Goal: Information Seeking & Learning: Learn about a topic

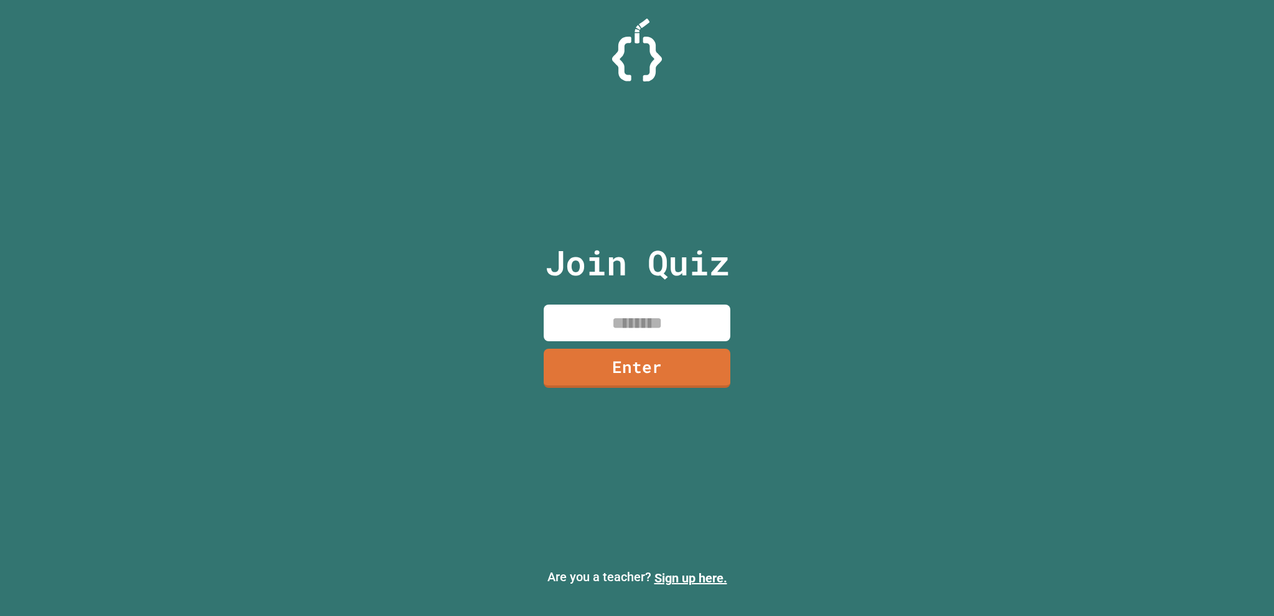
click at [669, 330] on input at bounding box center [637, 323] width 187 height 37
type input "********"
click at [652, 356] on link "Enter" at bounding box center [637, 366] width 183 height 41
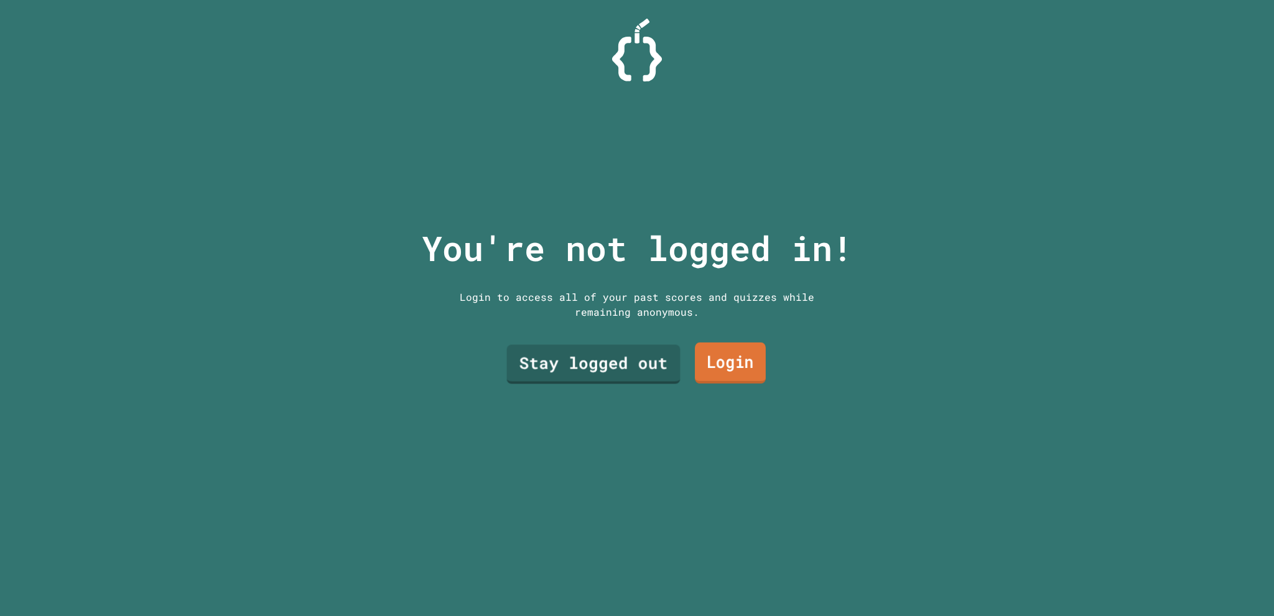
click at [695, 365] on link "Login" at bounding box center [730, 363] width 71 height 41
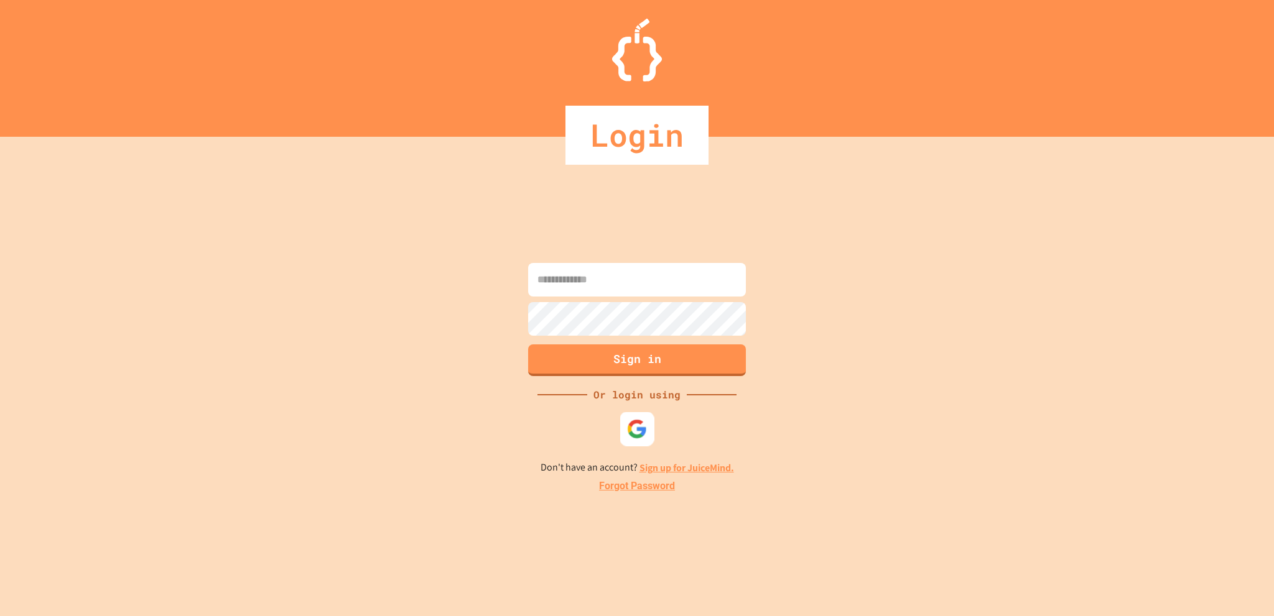
click at [639, 432] on img at bounding box center [637, 429] width 21 height 21
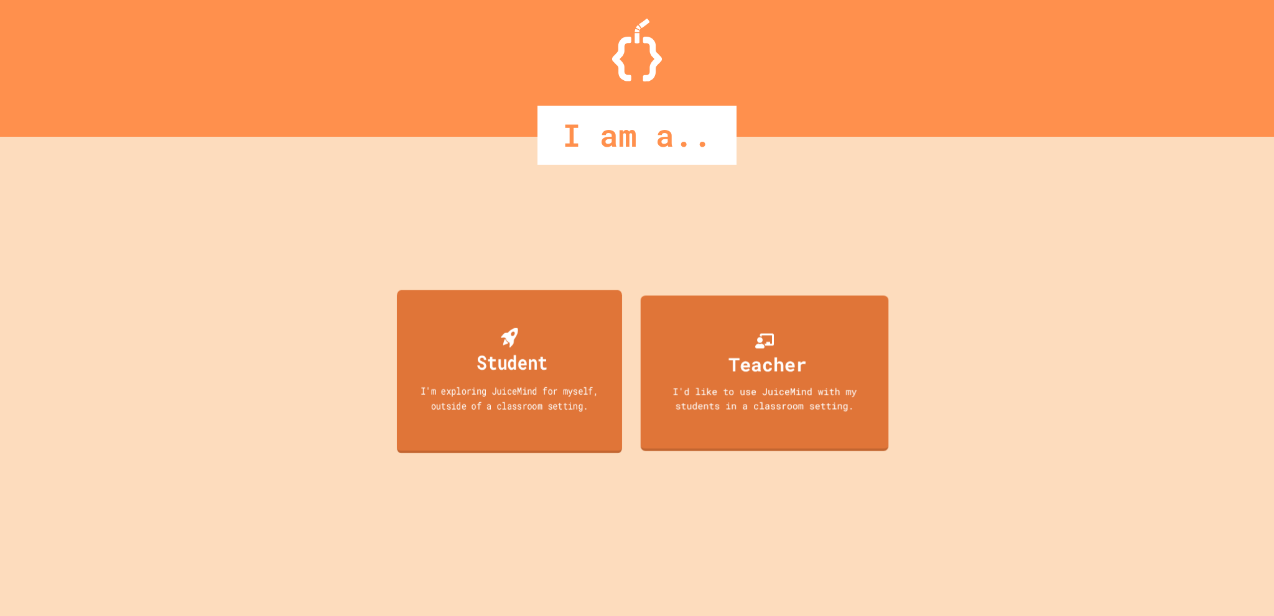
click at [593, 394] on div "I'm exploring JuiceMind for myself, outside of a classroom setting." at bounding box center [509, 397] width 203 height 29
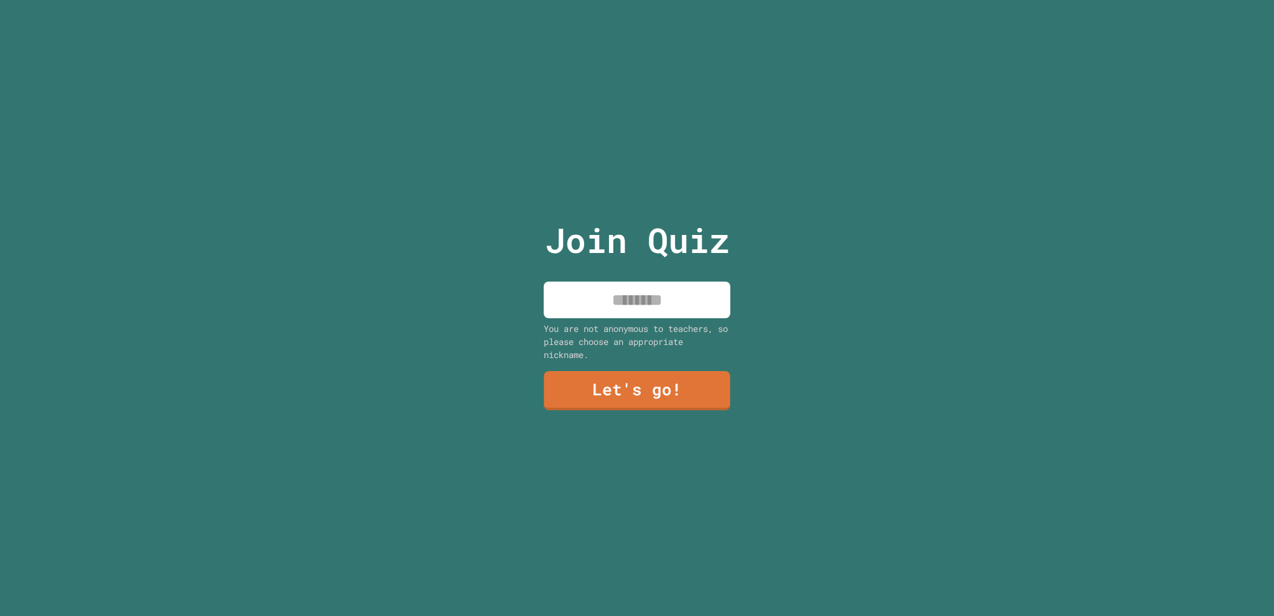
click at [595, 299] on input at bounding box center [637, 300] width 187 height 37
type input "*****"
click at [654, 374] on link "Let's go!" at bounding box center [637, 389] width 188 height 41
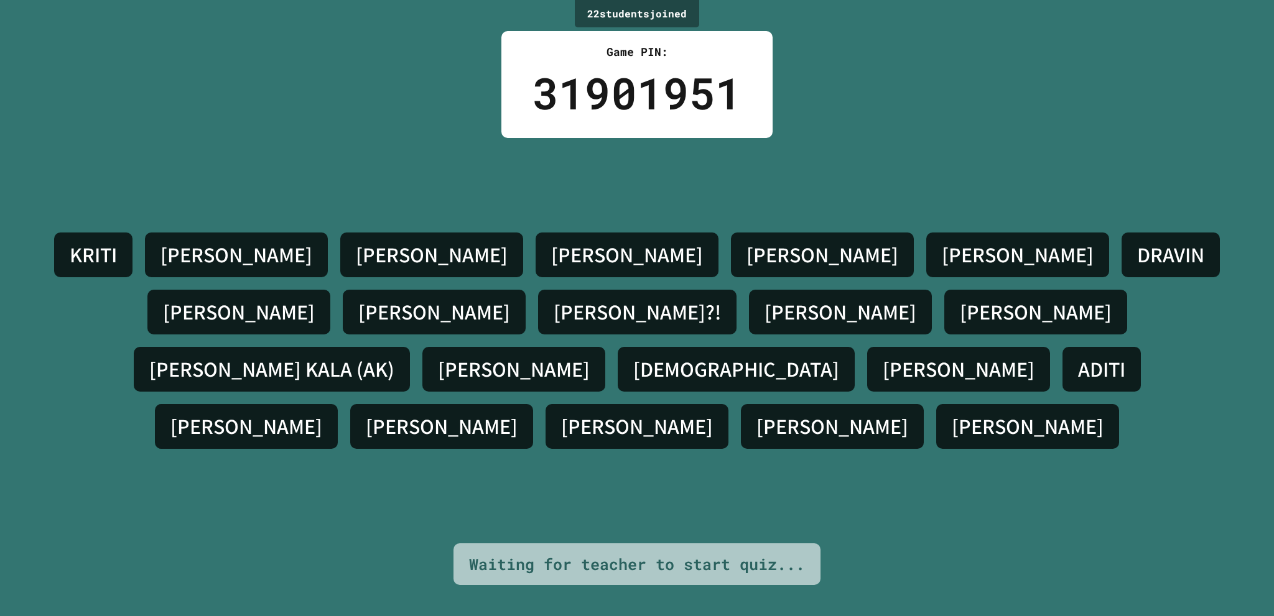
drag, startPoint x: 878, startPoint y: 365, endPoint x: 881, endPoint y: 351, distance: 13.9
click at [881, 363] on div "[PERSON_NAME] S [PERSON_NAME] [PERSON_NAME] [PERSON_NAME]?! [PERSON_NAME] [PERS…" at bounding box center [637, 340] width 1212 height 229
click at [1078, 356] on h4 "ADITI" at bounding box center [1101, 369] width 47 height 26
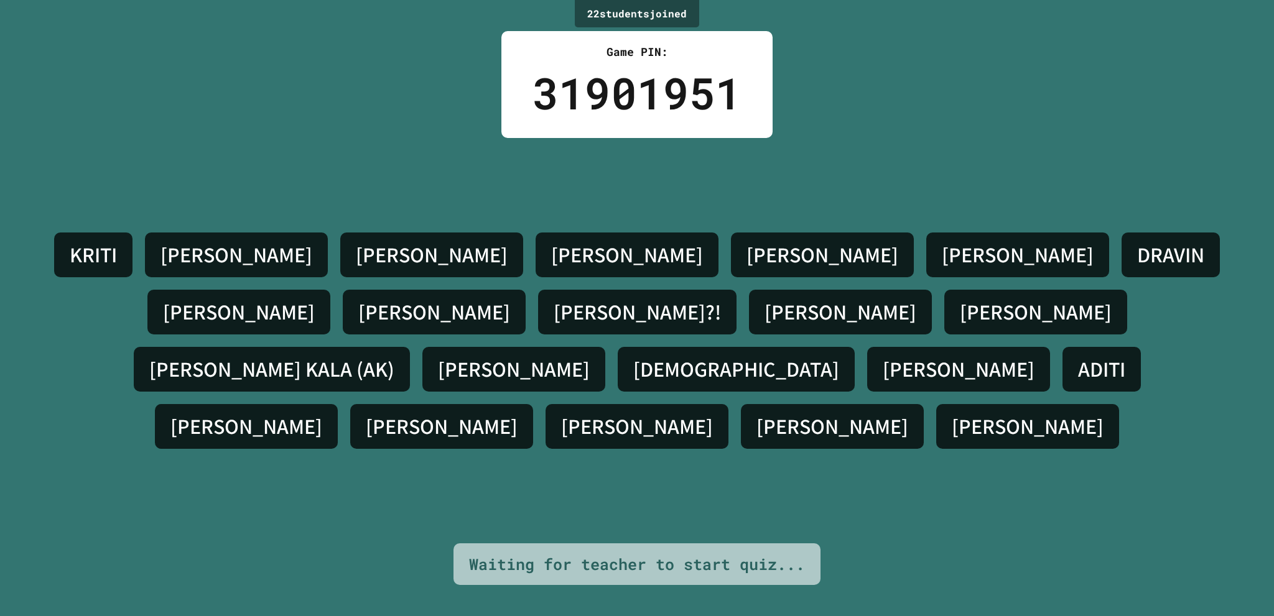
drag, startPoint x: 832, startPoint y: 335, endPoint x: 833, endPoint y: 346, distance: 11.9
click at [1062, 347] on div "ADITI" at bounding box center [1101, 369] width 78 height 45
click at [909, 554] on div "22 student s joined Game PIN: 31901951 [PERSON_NAME] S [PERSON_NAME] [PERSON_NA…" at bounding box center [637, 308] width 1274 height 616
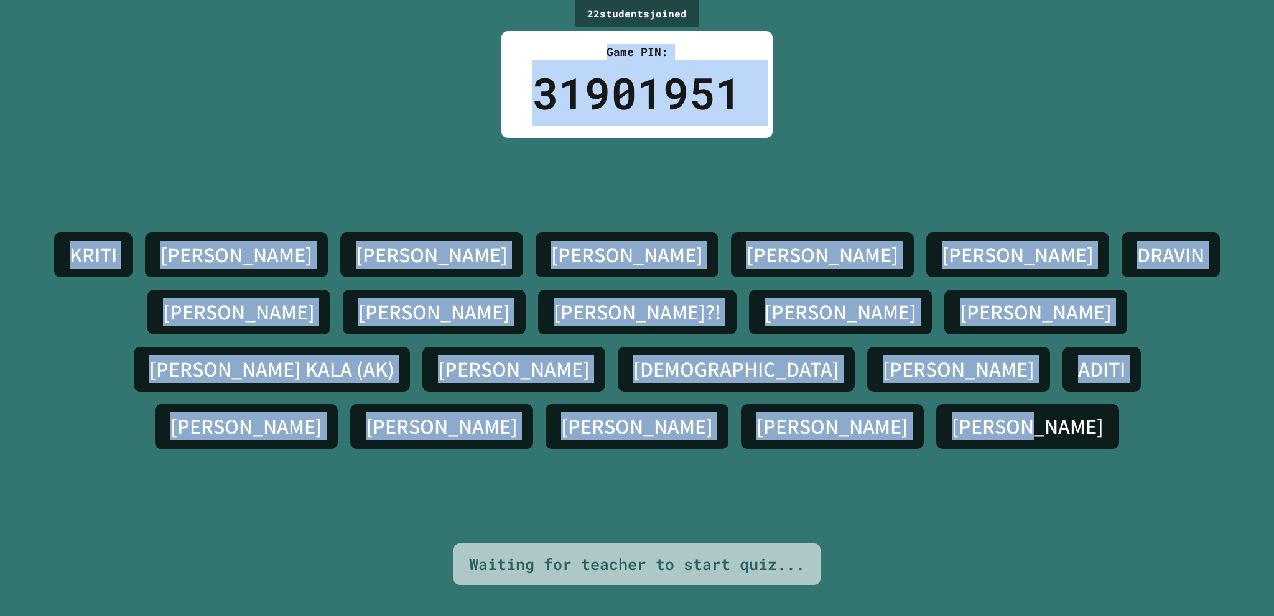
drag, startPoint x: 752, startPoint y: 389, endPoint x: 511, endPoint y: 65, distance: 403.7
click at [503, 2] on div "22 student s joined Game PIN: 31901951 [PERSON_NAME] S [PERSON_NAME] [PERSON_NA…" at bounding box center [637, 308] width 1274 height 616
copy div "Game PIN: 31901951 [PERSON_NAME] S [PERSON_NAME] [PERSON_NAME] [PERSON_NAME]?! …"
click at [804, 116] on div "22 student s joined Game PIN: 31901951 [PERSON_NAME] S [PERSON_NAME] [PERSON_NA…" at bounding box center [637, 308] width 1274 height 616
click at [805, 249] on div "[PERSON_NAME] S [PERSON_NAME] [PERSON_NAME] [PERSON_NAME]?! [PERSON_NAME] [PERS…" at bounding box center [637, 341] width 1212 height 406
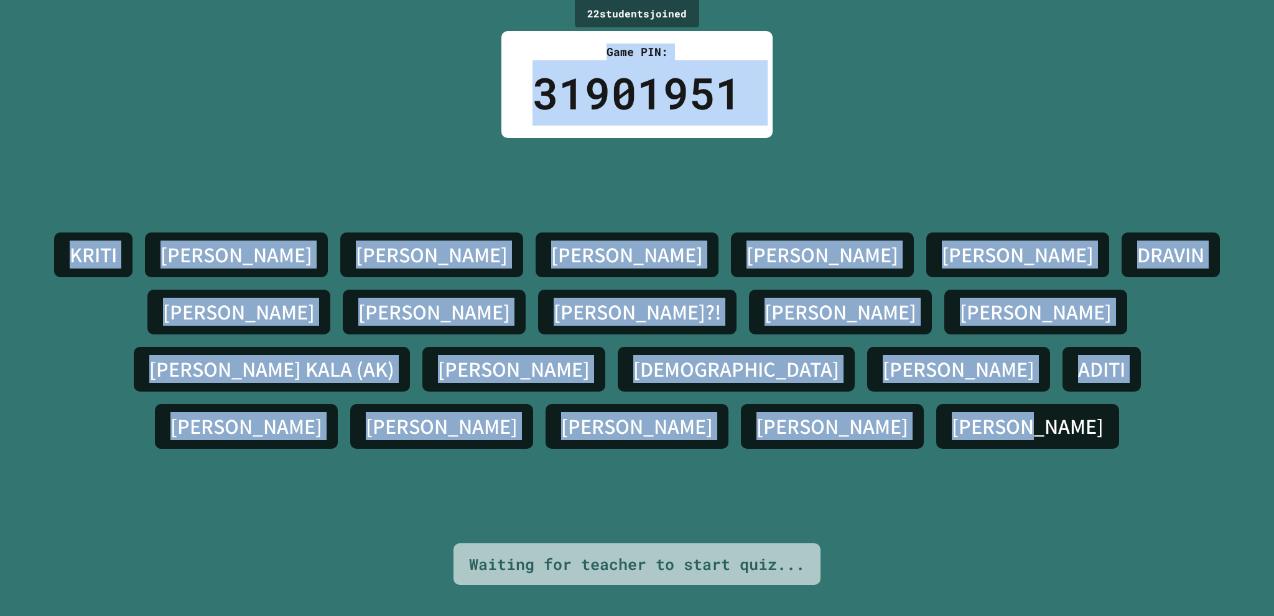
click at [746, 268] on h4 "[PERSON_NAME]" at bounding box center [822, 255] width 152 height 26
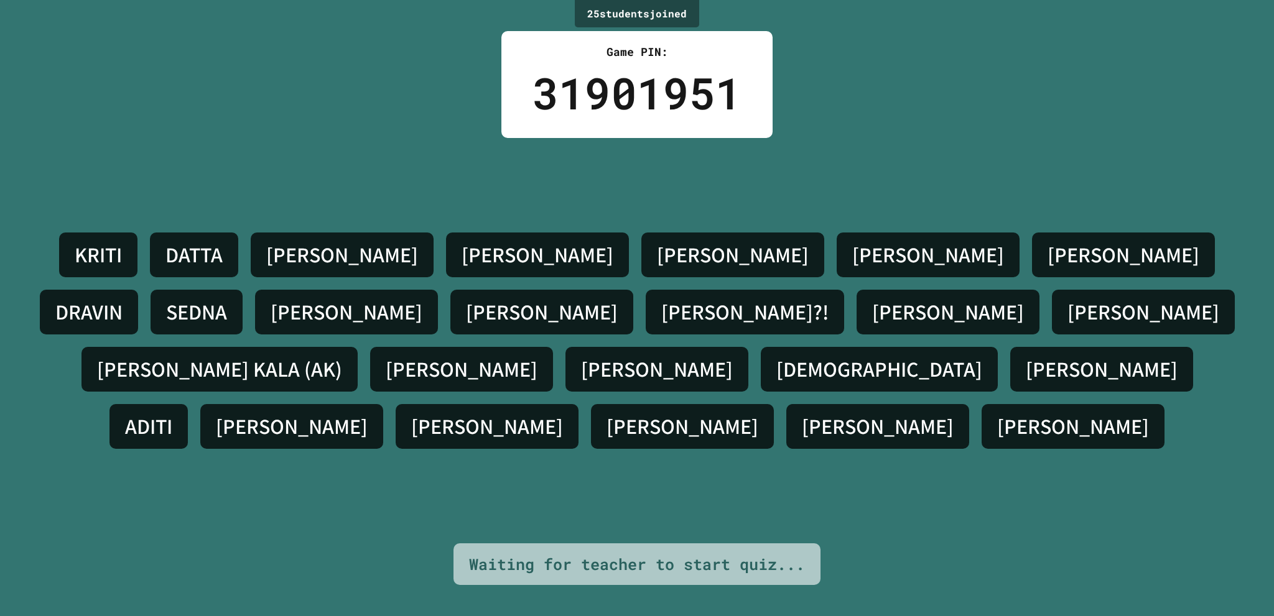
click at [687, 427] on div "[PERSON_NAME] [PERSON_NAME] S [PERSON_NAME] [PERSON_NAME] SEDNA [PERSON_NAME] […" at bounding box center [637, 341] width 1212 height 406
click at [954, 562] on div "25 student s joined Game PIN: 31901951 [PERSON_NAME] [PERSON_NAME] S [PERSON_NA…" at bounding box center [637, 308] width 1274 height 616
click at [964, 572] on div "25 student s joined Game PIN: 31901951 [PERSON_NAME] [PERSON_NAME] S [PERSON_NA…" at bounding box center [637, 308] width 1274 height 616
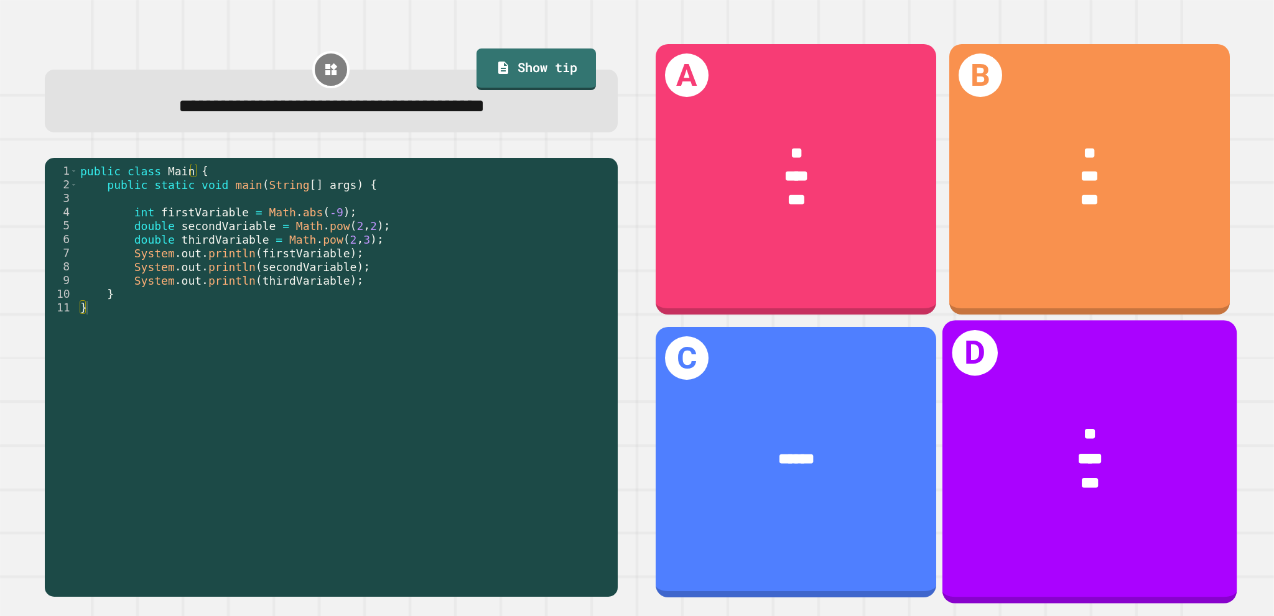
click at [942, 409] on div "* *** ***" at bounding box center [1089, 458] width 294 height 137
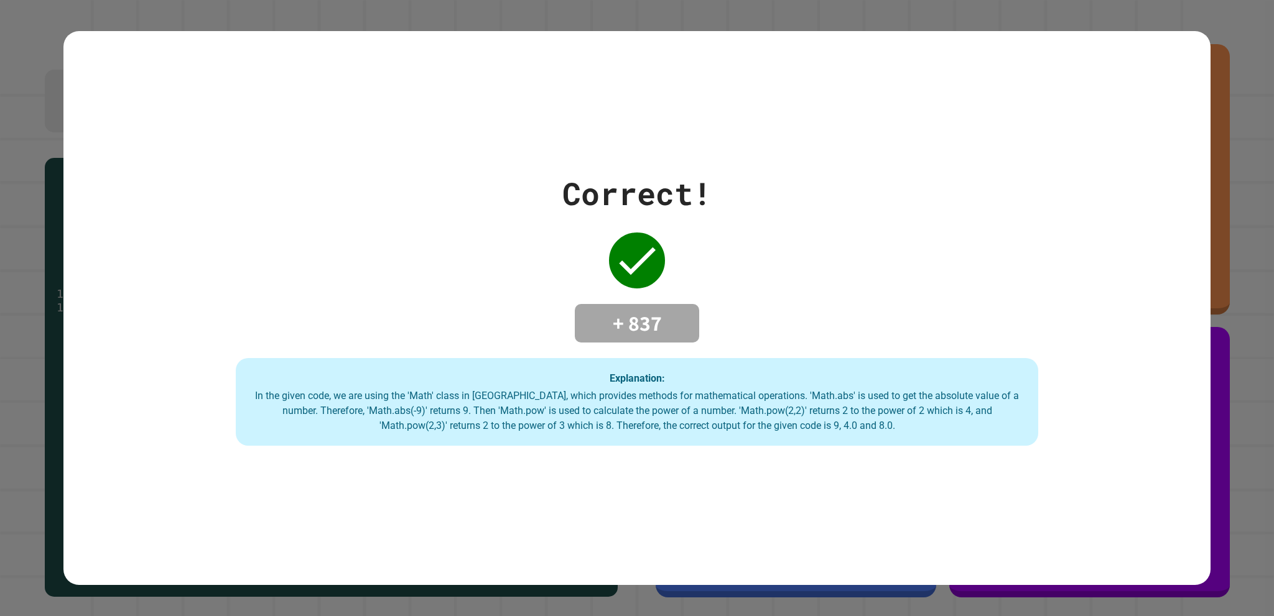
click at [683, 499] on div "Correct! + 837 Explanation: In the given code, we are using the 'Math' class in…" at bounding box center [636, 308] width 1146 height 555
click at [605, 310] on h4 "+ 837" at bounding box center [637, 323] width 100 height 26
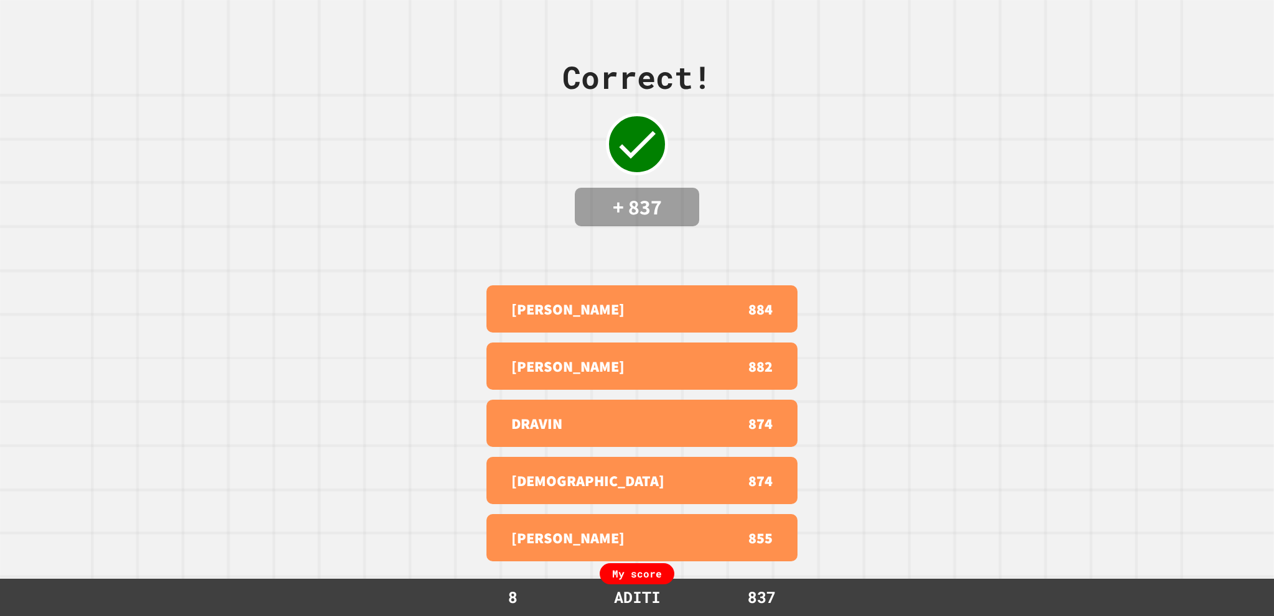
click at [617, 570] on div "My score" at bounding box center [637, 574] width 75 height 21
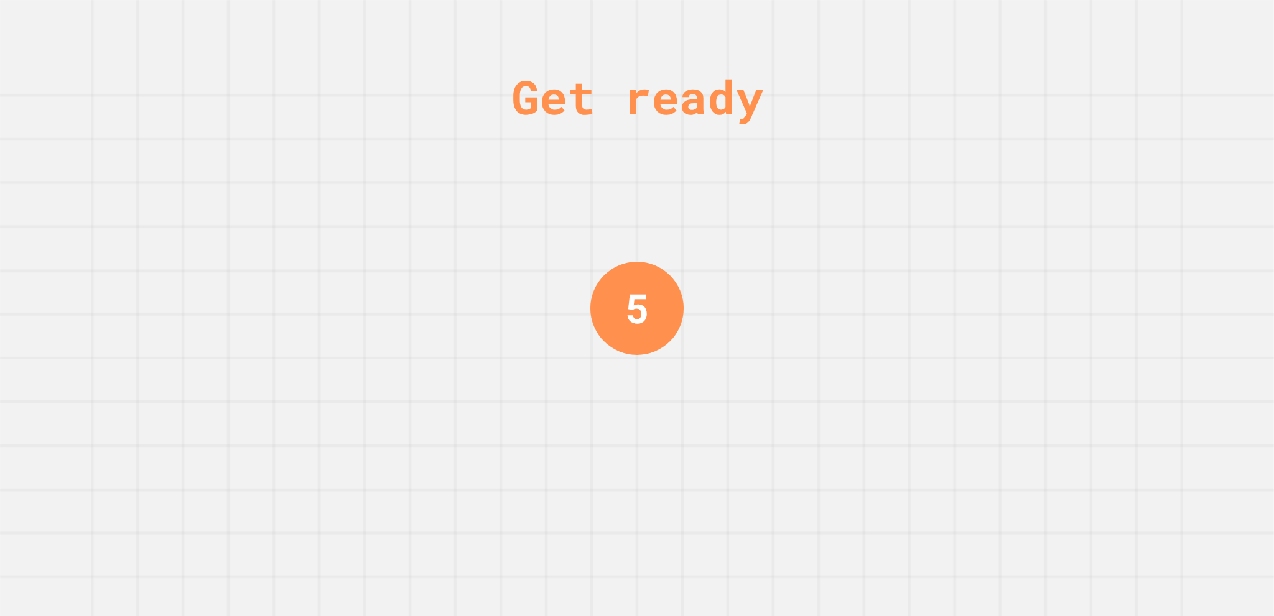
click at [614, 542] on div "Get ready 5" at bounding box center [636, 308] width 93 height 616
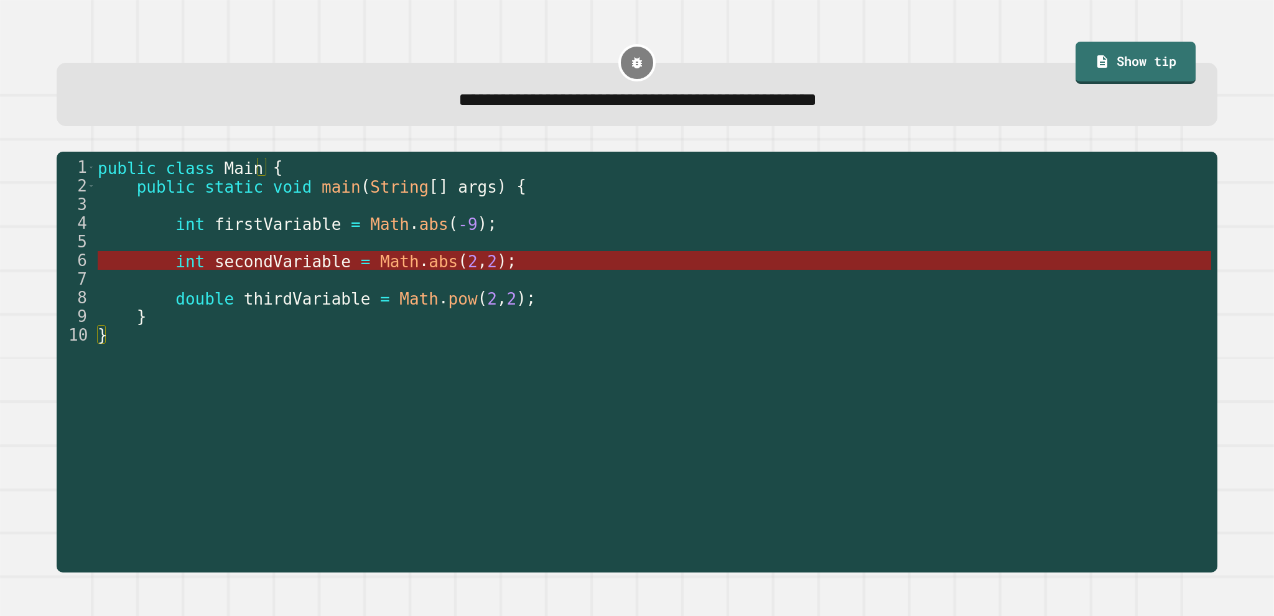
click at [317, 264] on span "secondVariable" at bounding box center [283, 261] width 136 height 19
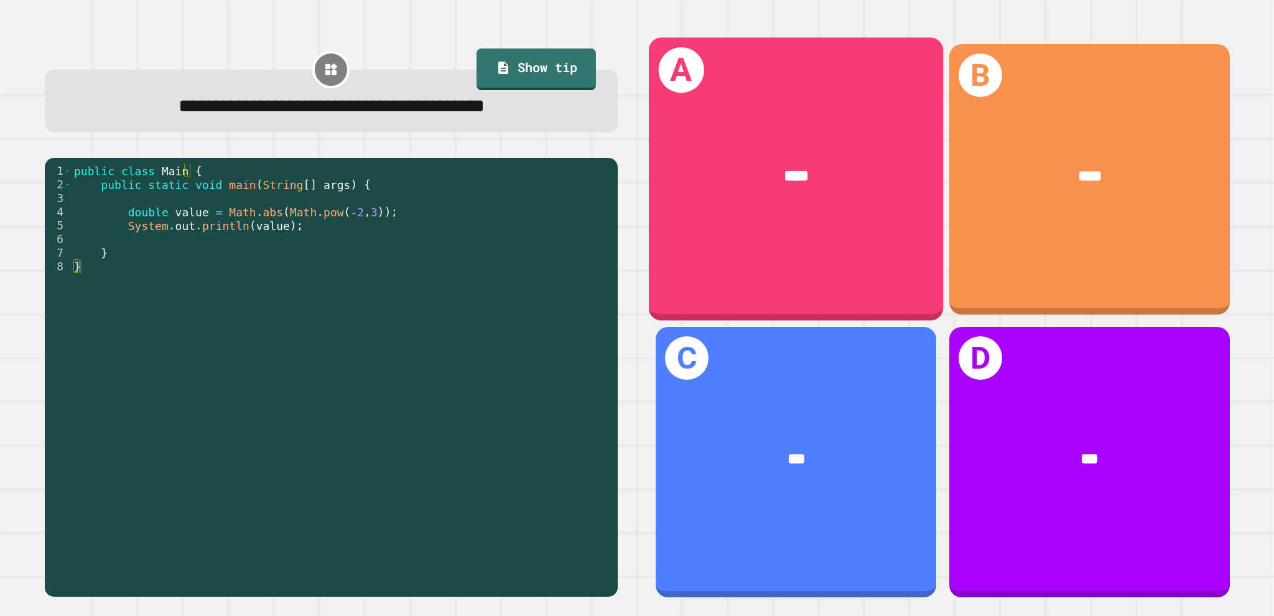
click at [809, 210] on div "****" at bounding box center [796, 176] width 294 height 89
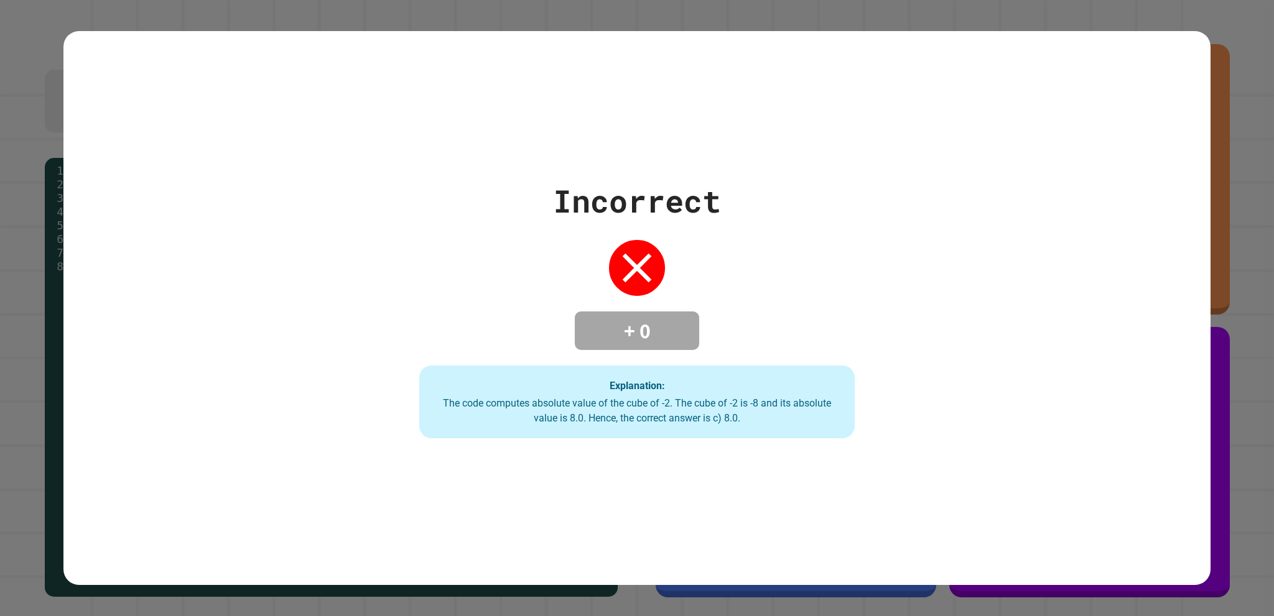
click at [809, 210] on div "Incorrect + 0 Explanation: The code computes absolute value of the cube of -2. …" at bounding box center [637, 308] width 622 height 261
click at [692, 334] on div "+ 0" at bounding box center [637, 331] width 124 height 39
click at [663, 330] on h4 "+ 0" at bounding box center [637, 331] width 100 height 26
drag, startPoint x: 628, startPoint y: 277, endPoint x: 751, endPoint y: 236, distance: 130.0
click at [751, 236] on div "Incorrect + 0 Explanation: The code computes absolute value of the cube of -2. …" at bounding box center [637, 308] width 622 height 261
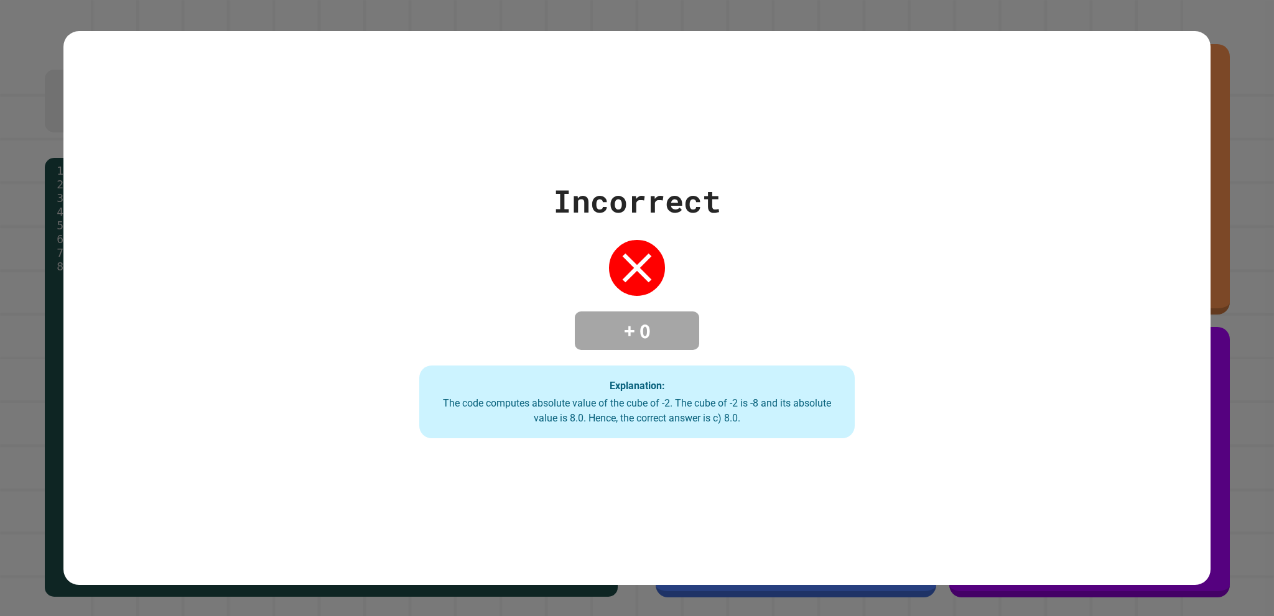
click at [751, 236] on div "Incorrect + 0 Explanation: The code computes absolute value of the cube of -2. …" at bounding box center [637, 308] width 622 height 261
click at [1148, 9] on div "Incorrect + 0 Explanation: The code computes absolute value of the cube of -2. …" at bounding box center [637, 308] width 1274 height 616
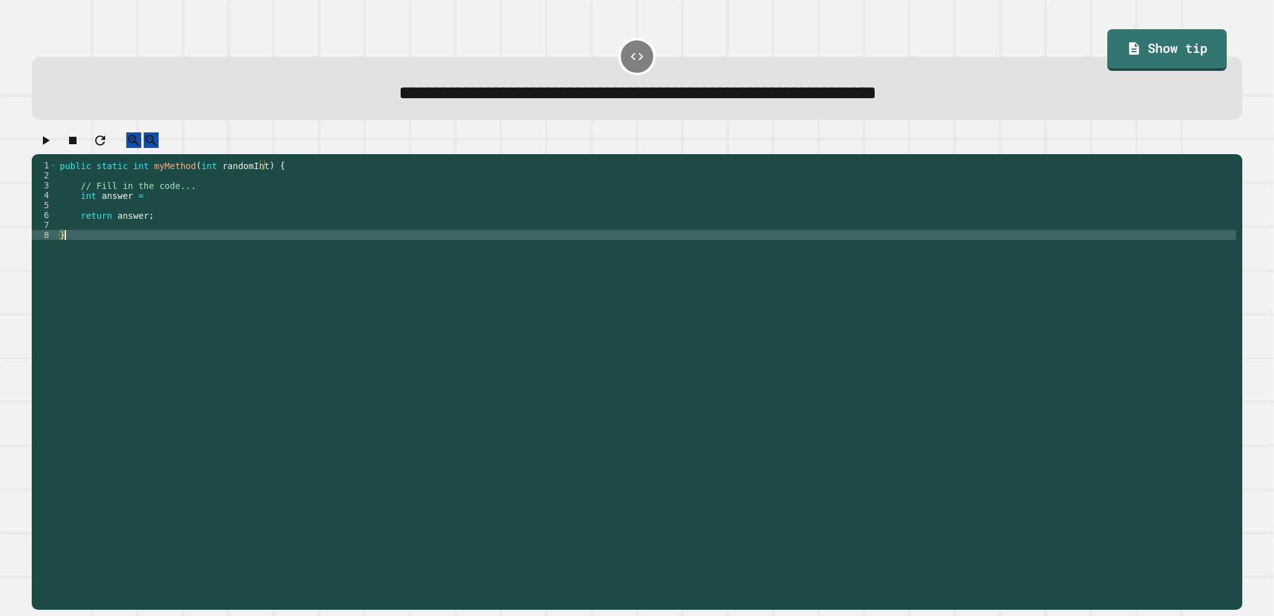
click at [104, 254] on div "public static int myMethod ( int randomInt ) { // Fill in the code... int answe…" at bounding box center [646, 369] width 1179 height 418
click at [190, 201] on div "public static int myMethod ( int randomInt ) { // Fill in the code... int answe…" at bounding box center [646, 369] width 1179 height 418
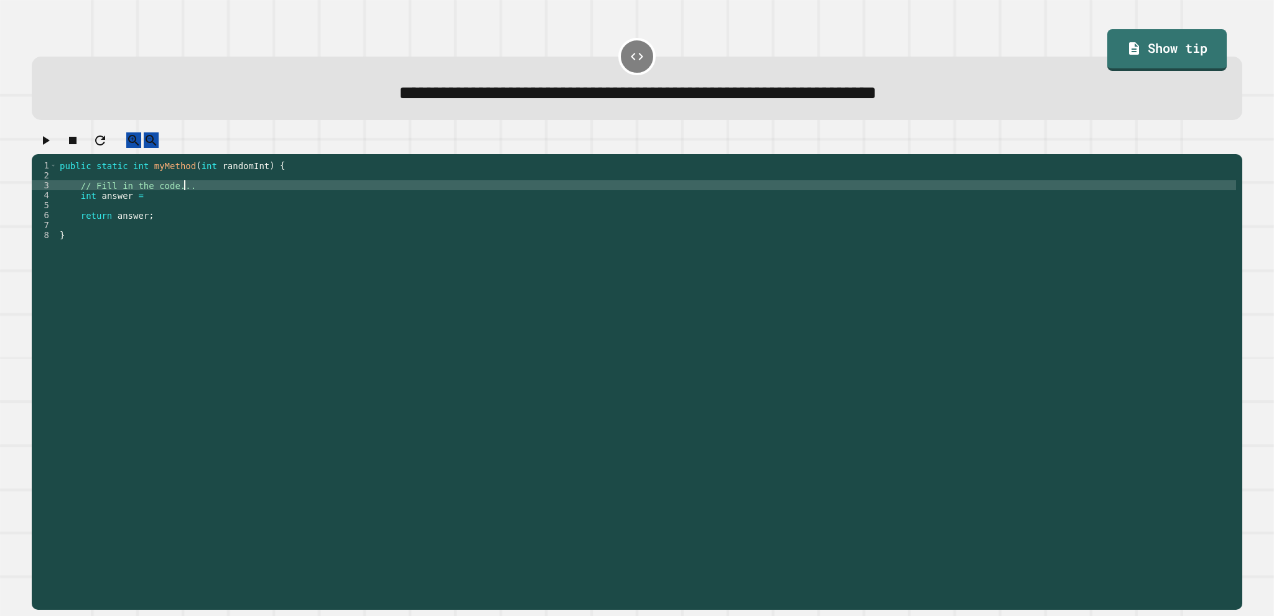
click at [188, 217] on div "public static int myMethod ( int randomInt ) { // Fill in the code... int answe…" at bounding box center [646, 369] width 1179 height 418
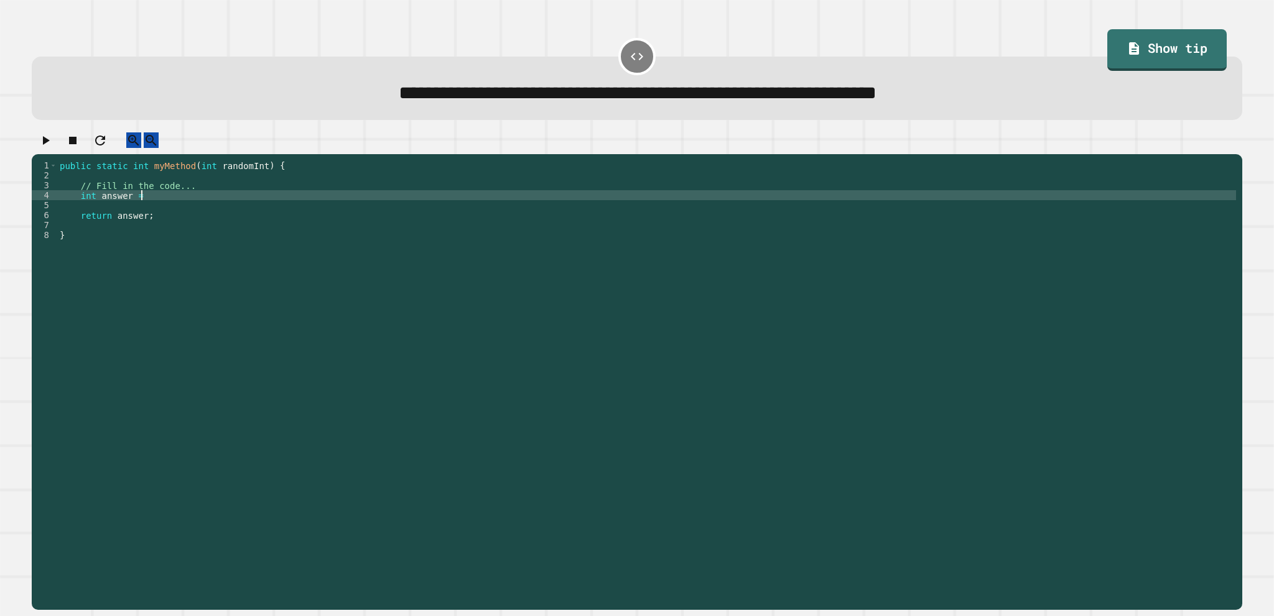
click at [174, 203] on div "public static int myMethod ( int randomInt ) { // Fill in the code... int answe…" at bounding box center [646, 369] width 1179 height 418
click at [1151, 32] on link "Show tip" at bounding box center [1167, 48] width 108 height 44
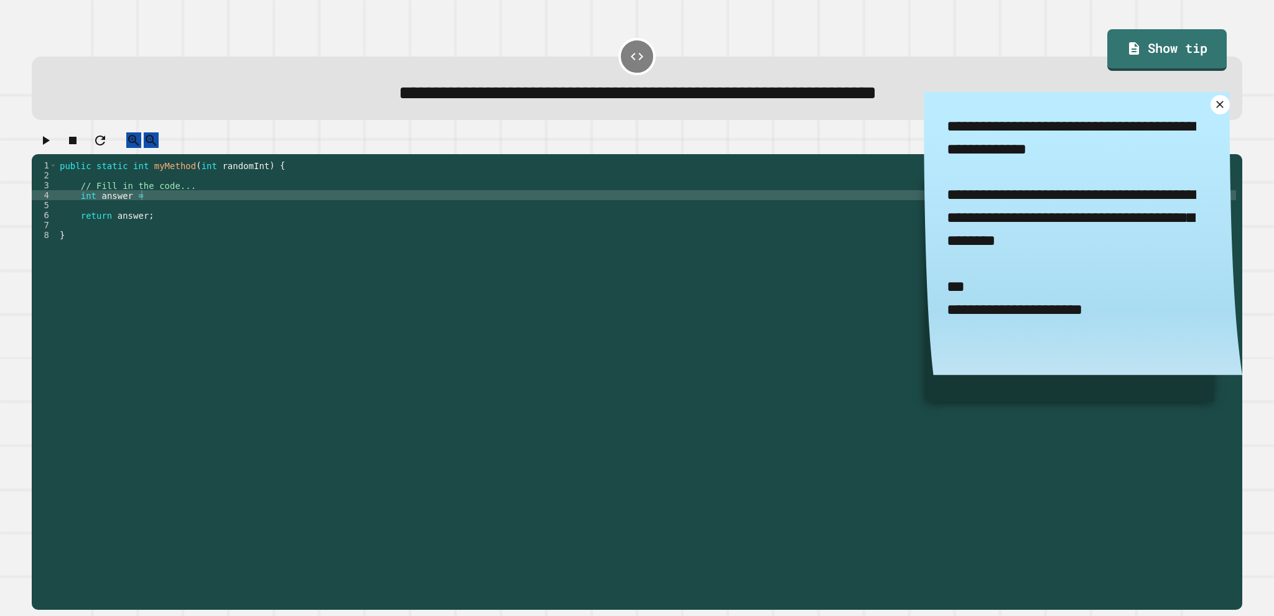
click at [226, 216] on div "public static int myMethod ( int randomInt ) { // Fill in the code... int answe…" at bounding box center [646, 369] width 1179 height 418
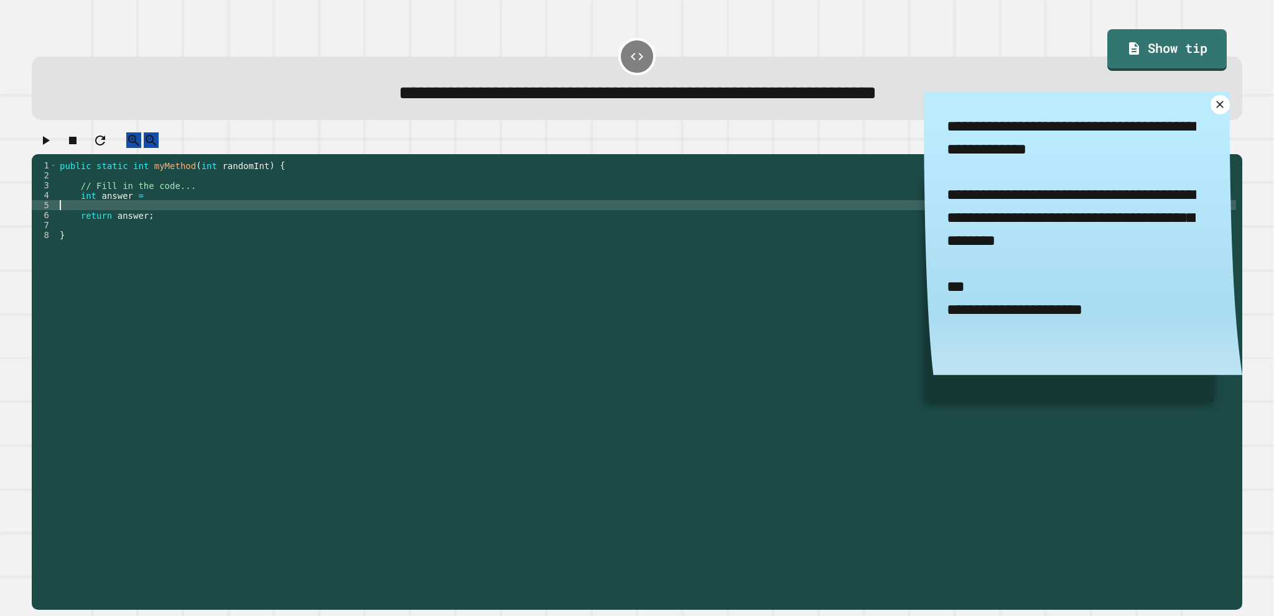
click at [228, 209] on div "public static int myMethod ( int randomInt ) { // Fill in the code... int answe…" at bounding box center [646, 369] width 1179 height 418
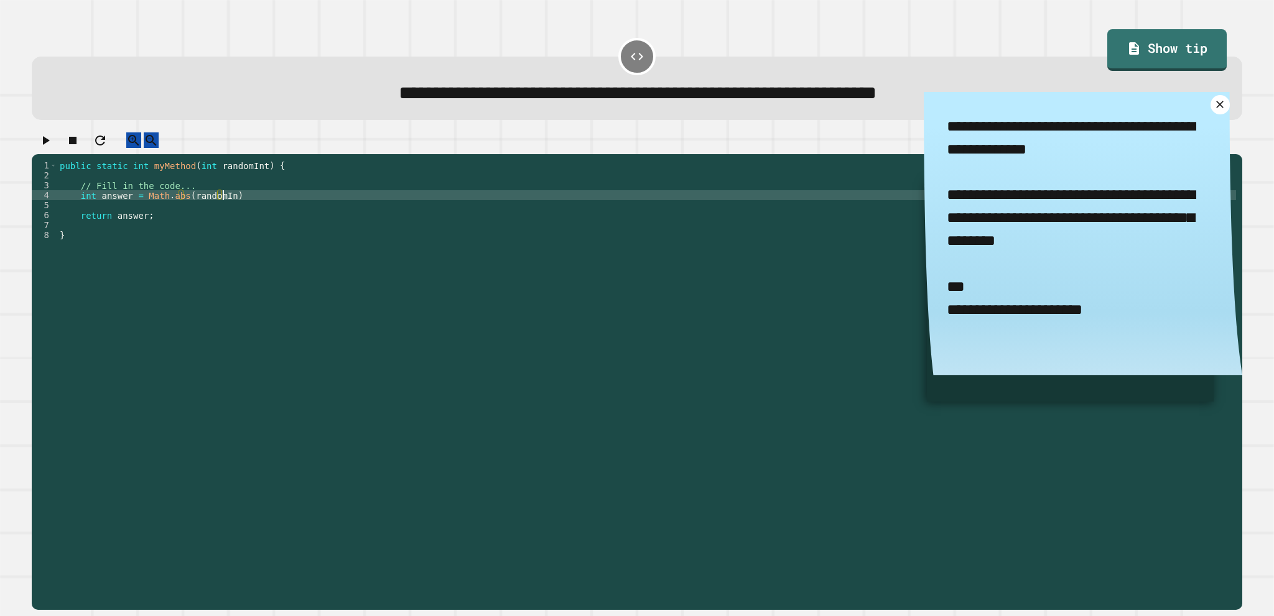
scroll to position [0, 11]
type textarea "**********"
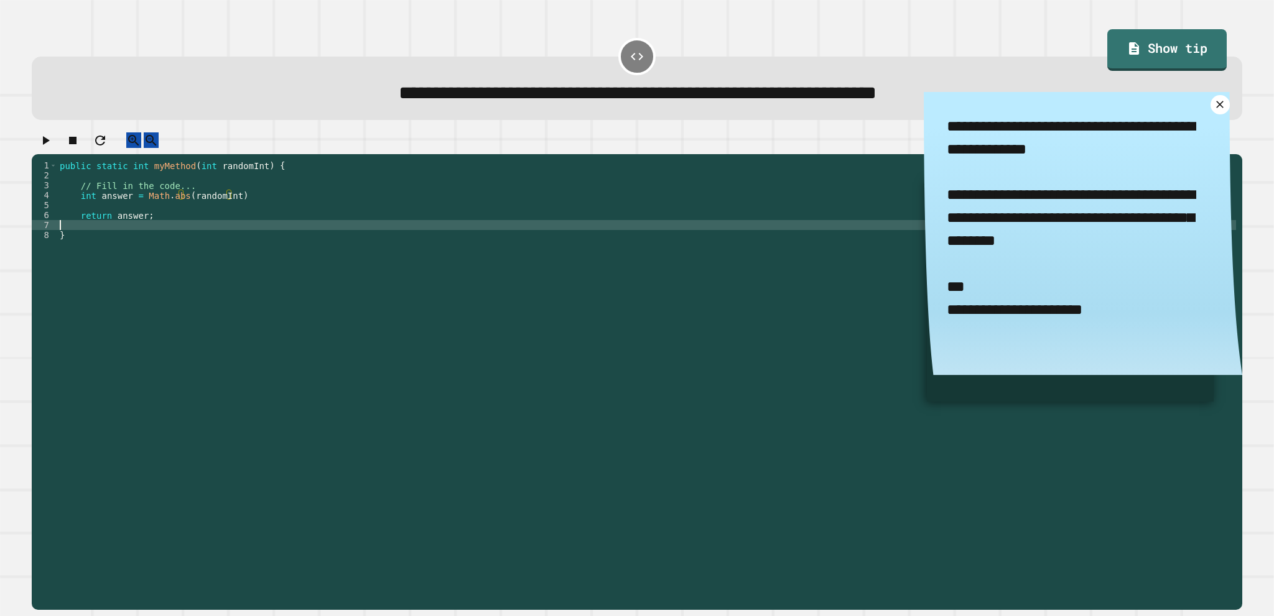
click at [229, 241] on div "public static int myMethod ( int randomInt ) { // Fill in the code... int answe…" at bounding box center [646, 369] width 1179 height 418
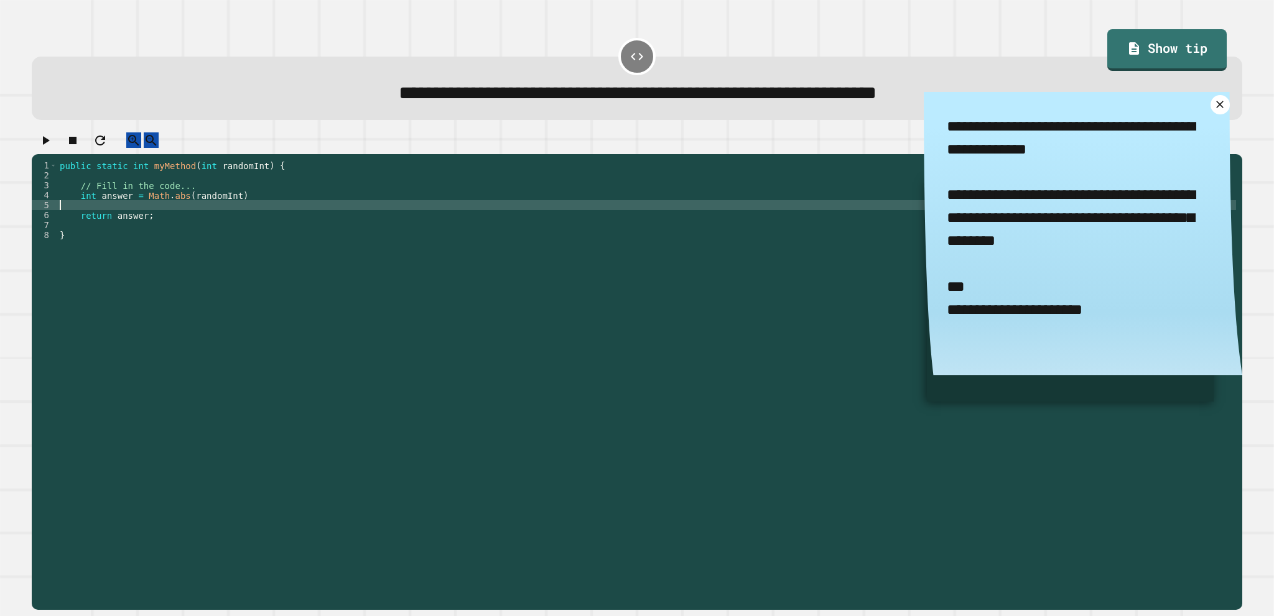
click at [149, 220] on div "public static int myMethod ( int randomInt ) { // Fill in the code... int answe…" at bounding box center [646, 369] width 1179 height 418
click at [124, 263] on div "public static int myMethod ( int randomInt ) { // Fill in the code... int answe…" at bounding box center [646, 369] width 1179 height 418
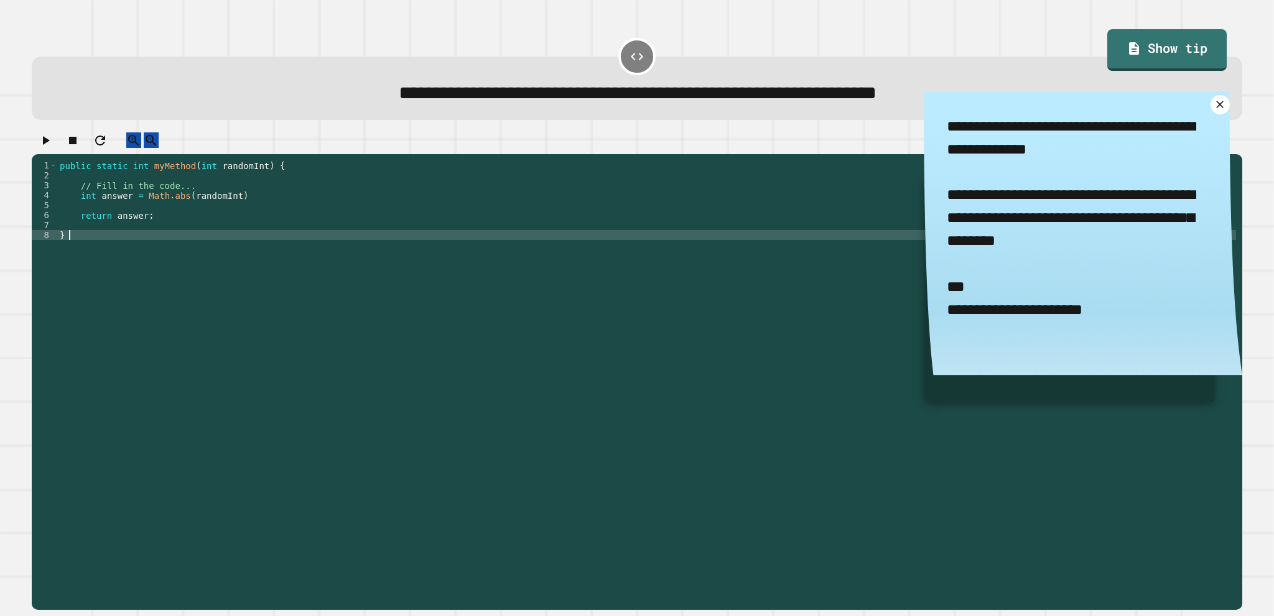
click at [128, 236] on div "public static int myMethod ( int randomInt ) { // Fill in the code... int answe…" at bounding box center [646, 369] width 1179 height 418
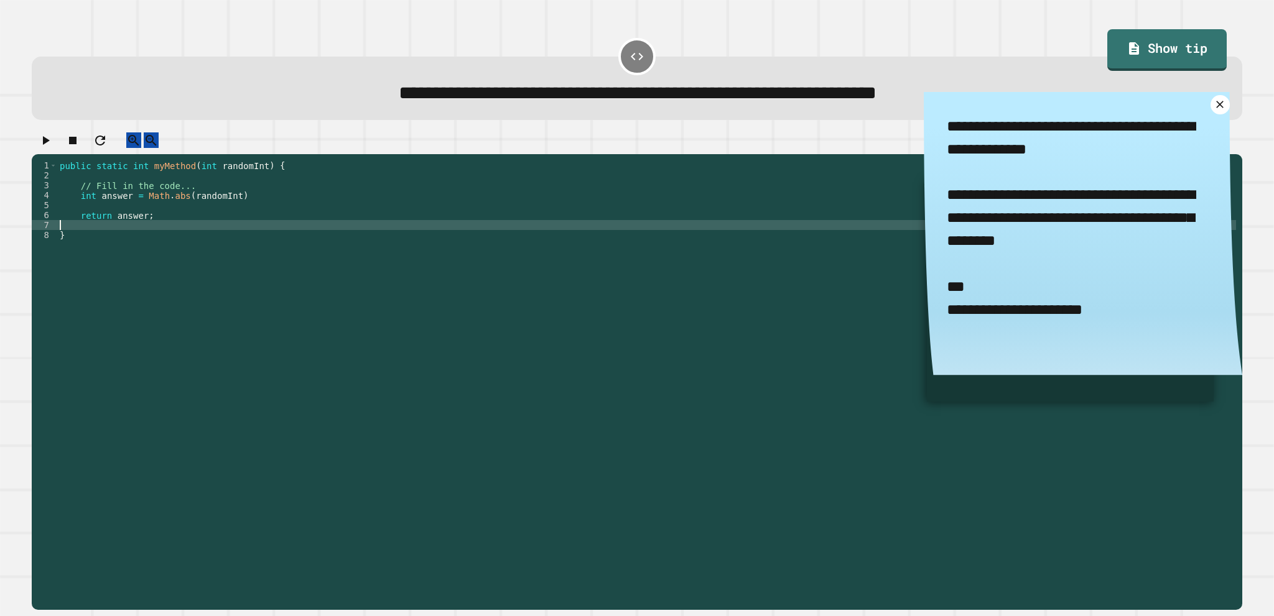
click at [49, 145] on icon "button" at bounding box center [46, 140] width 7 height 9
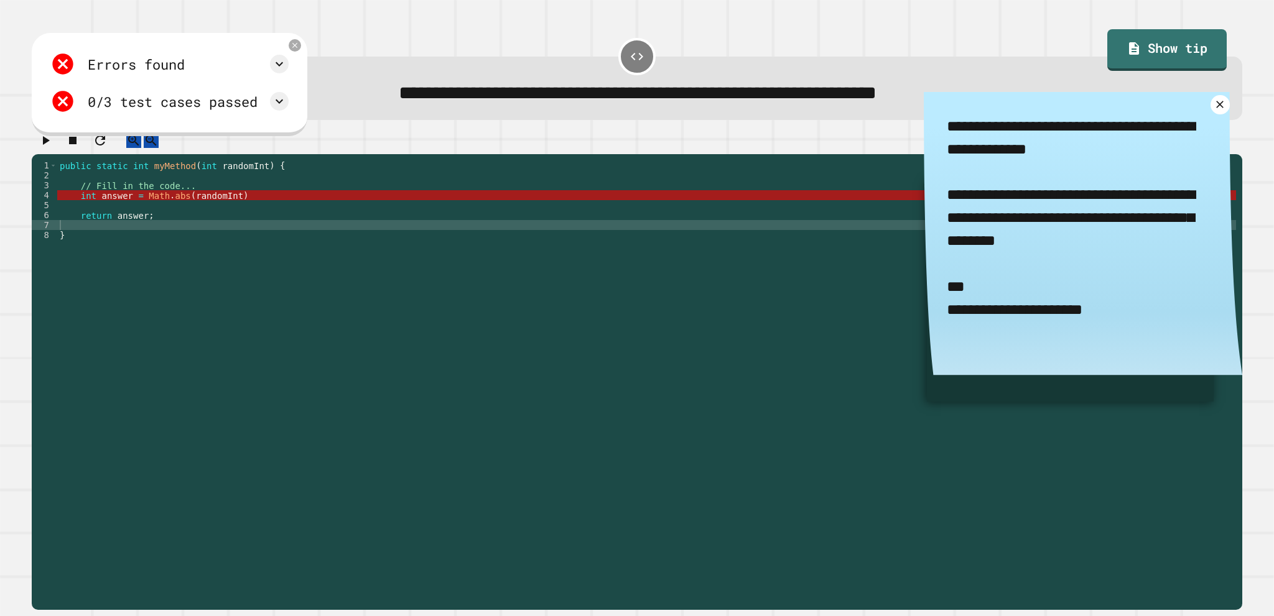
click at [322, 209] on div "public static int myMethod ( int randomInt ) { // Fill in the code... int answe…" at bounding box center [646, 369] width 1179 height 418
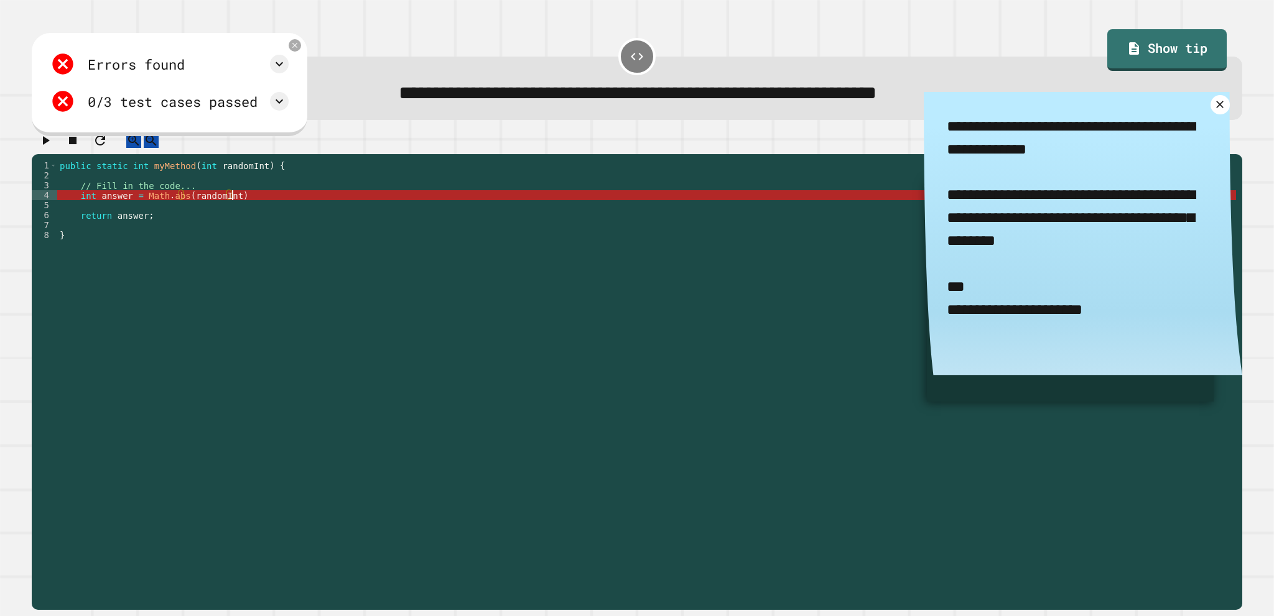
scroll to position [0, 12]
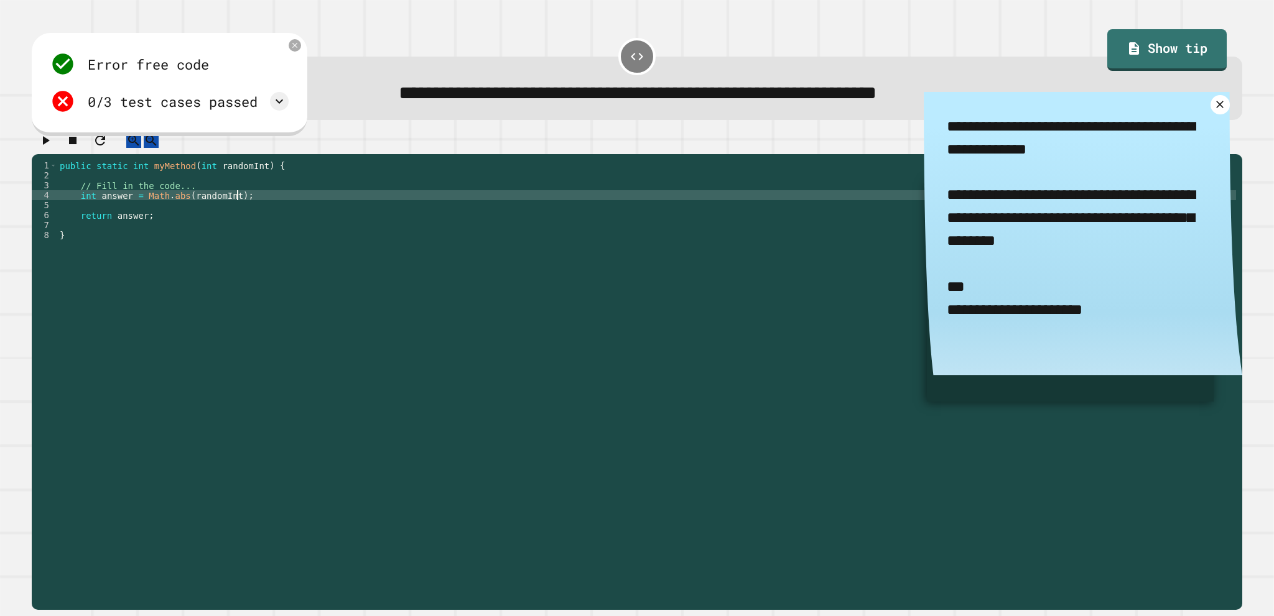
click at [209, 109] on div "0/3 test cases passed" at bounding box center [173, 101] width 170 height 21
click at [287, 100] on icon at bounding box center [279, 101] width 15 height 15
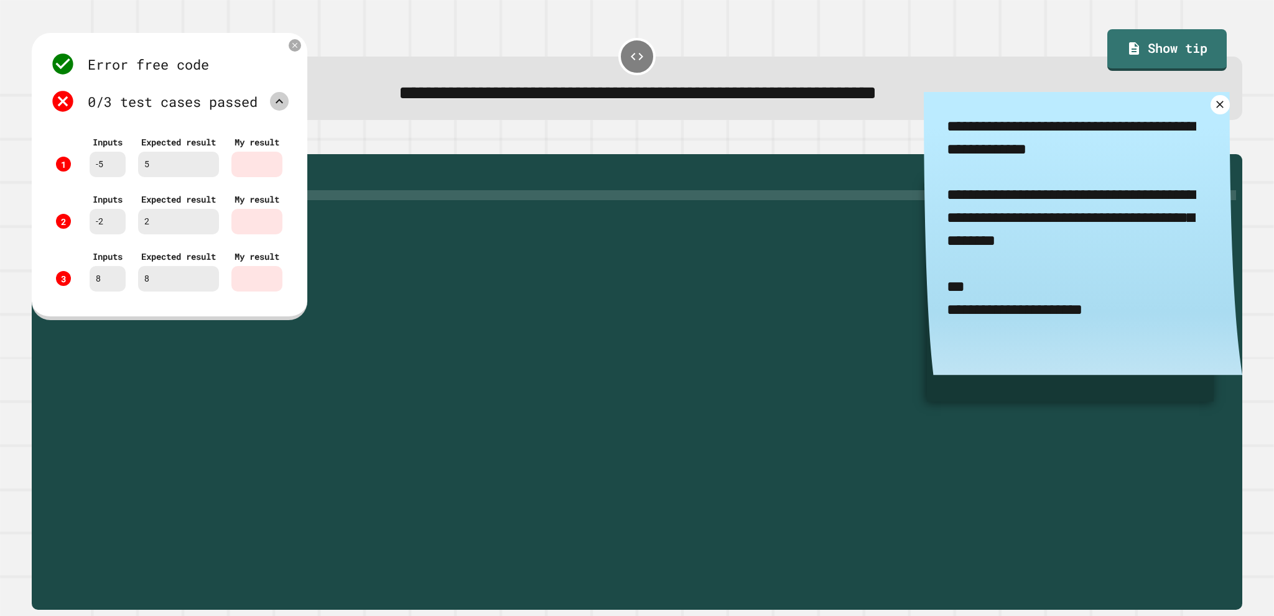
click at [287, 100] on icon at bounding box center [279, 101] width 15 height 15
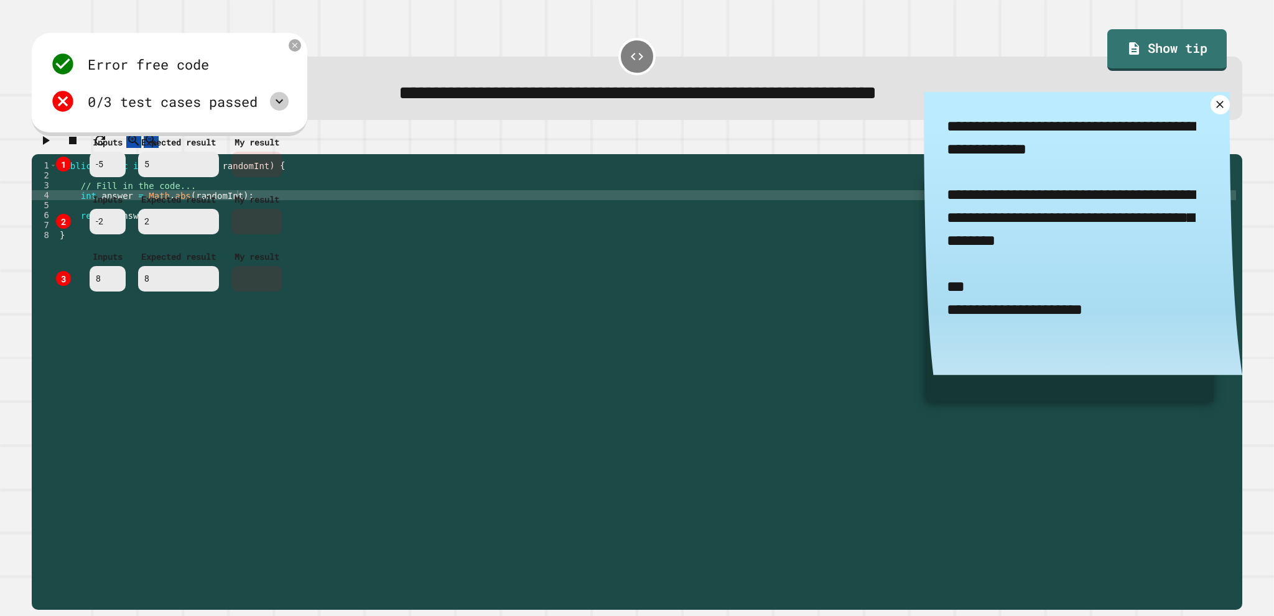
click at [287, 100] on icon at bounding box center [279, 101] width 15 height 15
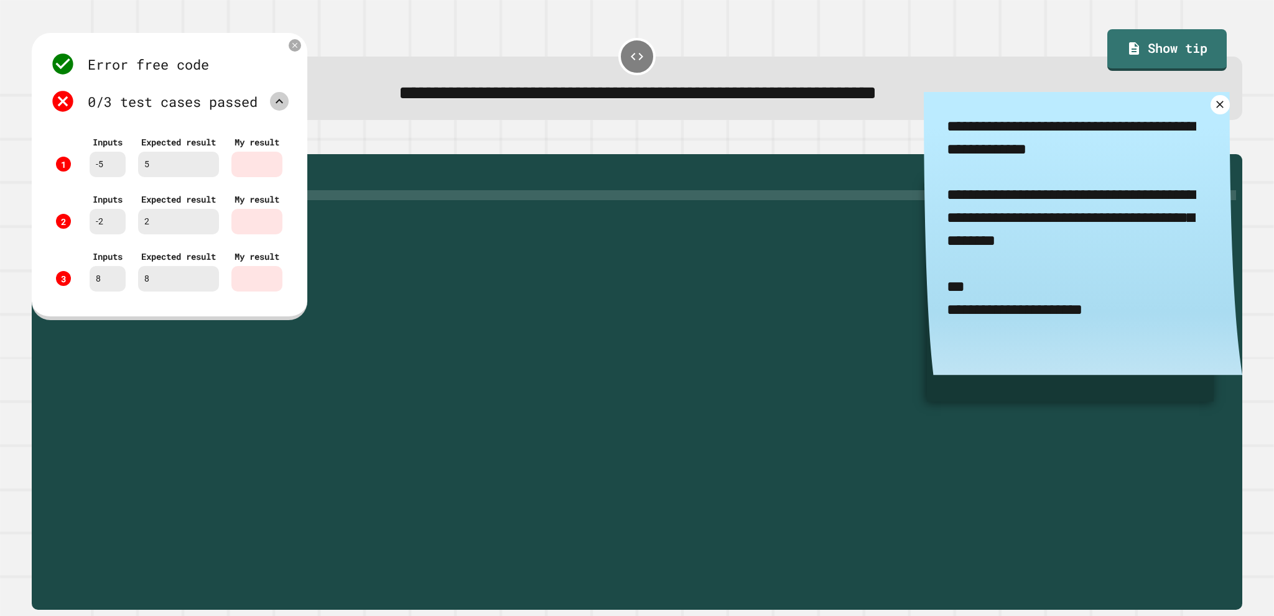
click at [287, 100] on icon at bounding box center [279, 101] width 15 height 15
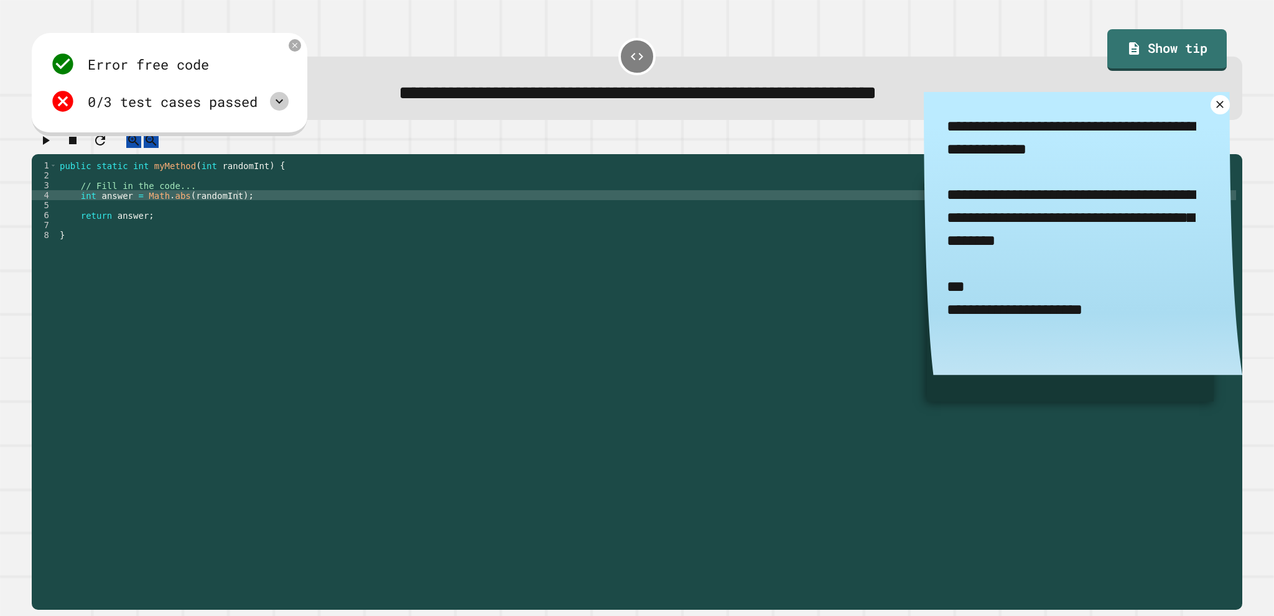
scroll to position [0, 0]
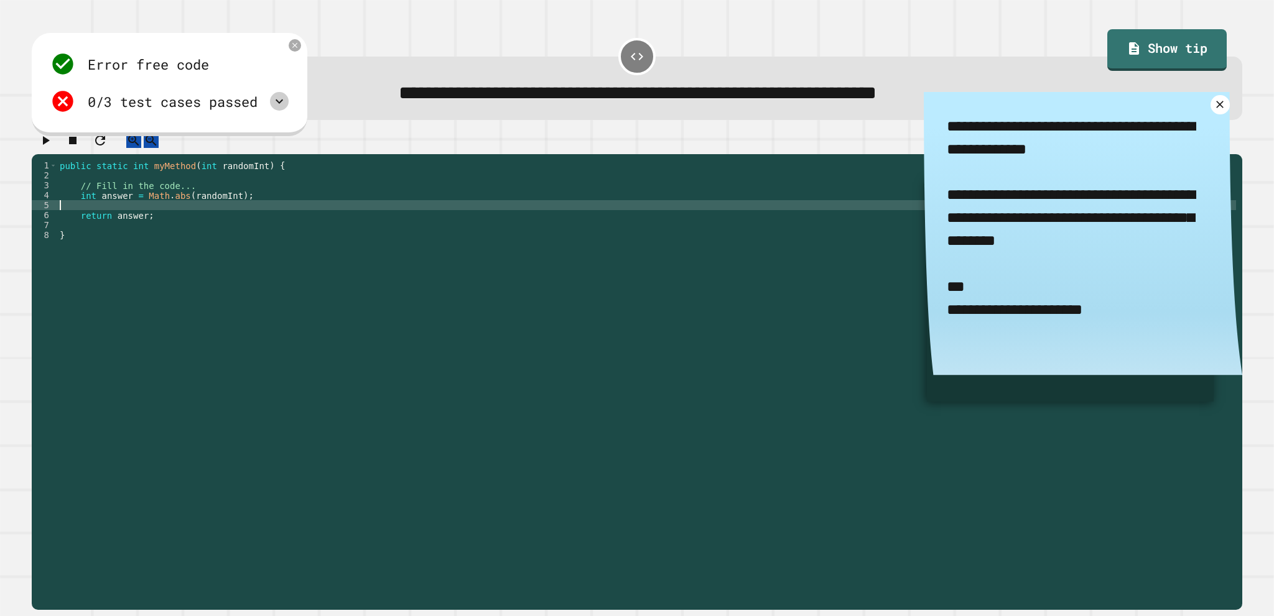
click at [165, 214] on div "public static int myMethod ( int randomInt ) { // Fill in the code... int answe…" at bounding box center [646, 369] width 1179 height 418
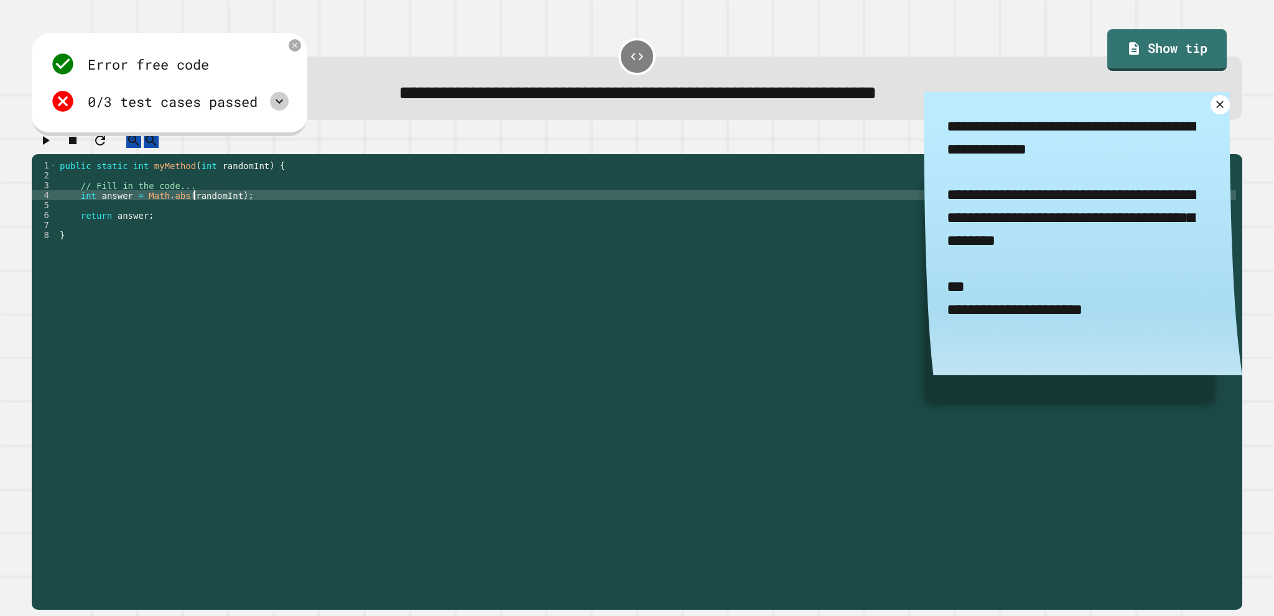
click at [192, 211] on div "public static int myMethod ( int randomInt ) { // Fill in the code... int answe…" at bounding box center [646, 369] width 1179 height 418
click at [192, 211] on div "public static int myMethod ( int randomInt ) { // Fill in the code... int answe…" at bounding box center [646, 359] width 1179 height 398
click at [192, 211] on div "public static int myMethod ( int randomInt ) { // Fill in the code... int answe…" at bounding box center [646, 369] width 1179 height 418
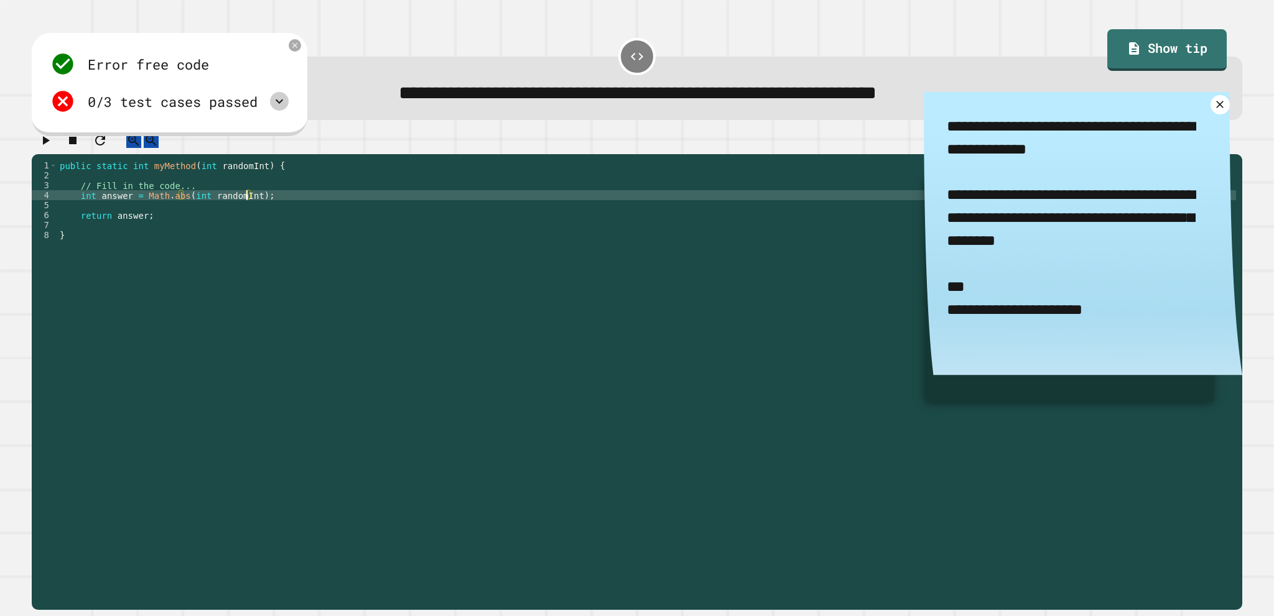
type textarea "**********"
click at [48, 141] on icon "button" at bounding box center [45, 140] width 15 height 15
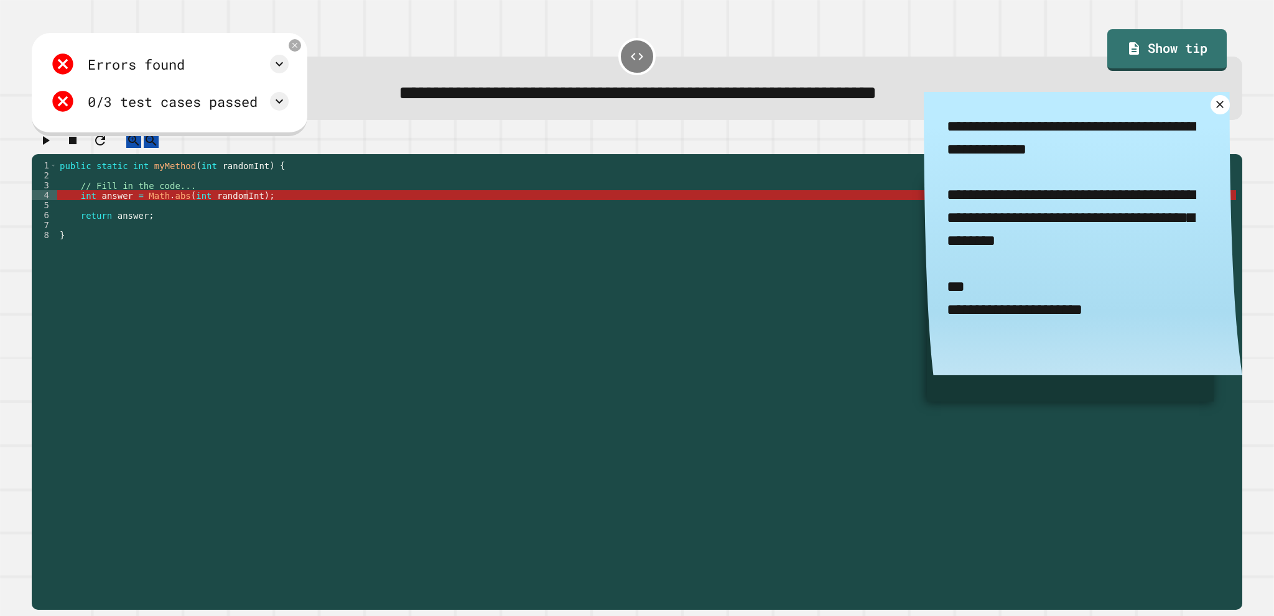
click at [269, 208] on div "public static int myMethod ( int randomInt ) { // Fill in the code... int answe…" at bounding box center [646, 369] width 1179 height 418
click at [224, 200] on div "public static int myMethod ( int randomInt ) { // Fill in the code... int answe…" at bounding box center [646, 369] width 1179 height 418
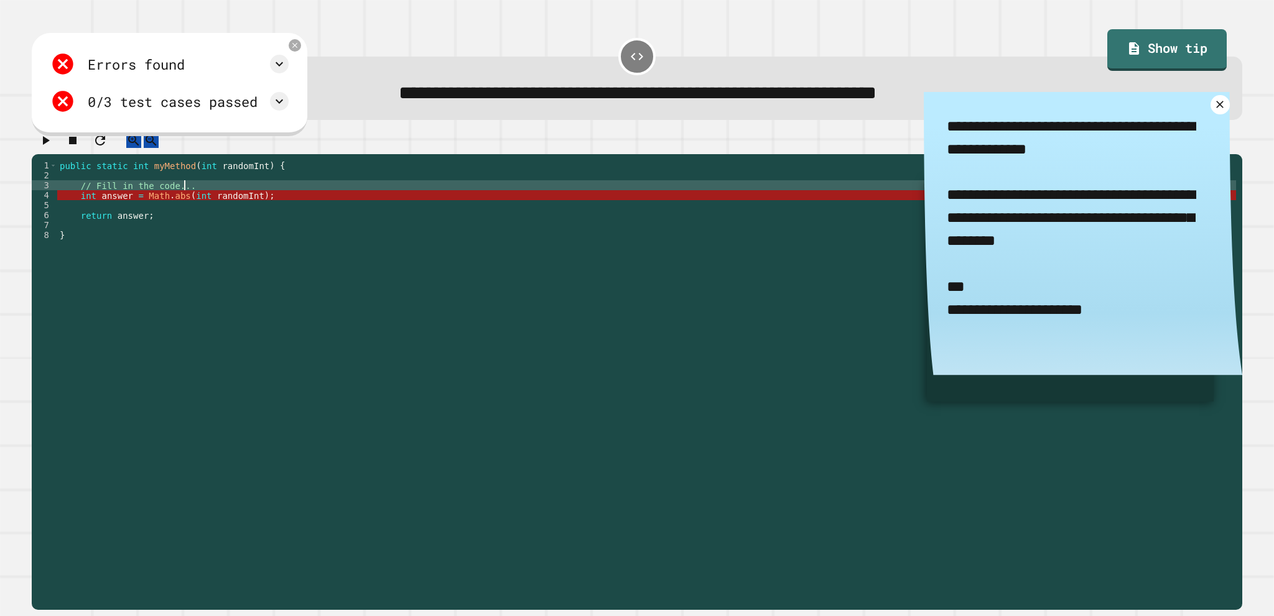
scroll to position [0, 7]
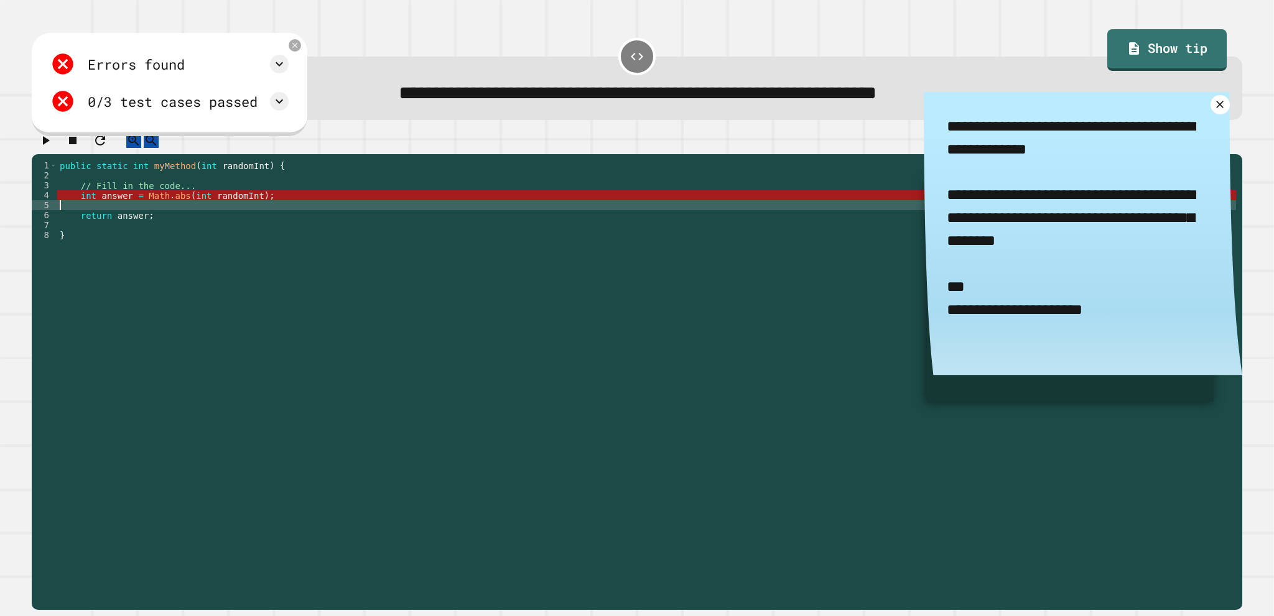
click at [211, 215] on div "public static int myMethod ( int randomInt ) { // Fill in the code... int answe…" at bounding box center [646, 369] width 1179 height 418
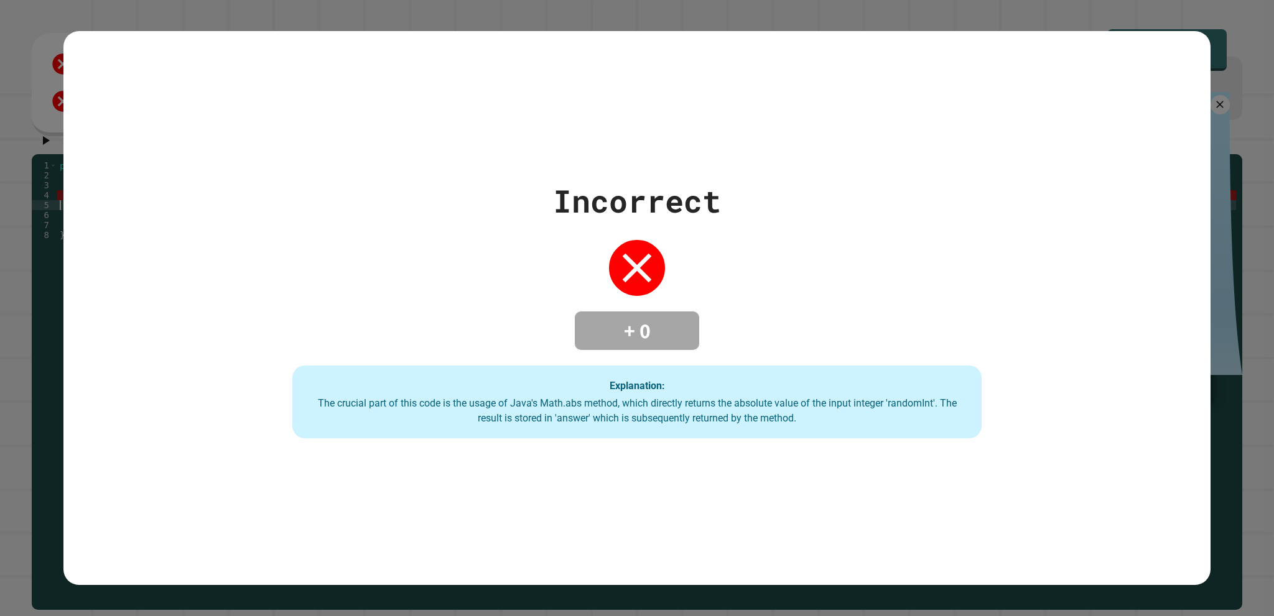
scroll to position [0, 0]
click at [458, 287] on div "Incorrect + 0 Explanation: The crucial part of this code is the usage of Java's…" at bounding box center [637, 308] width 985 height 261
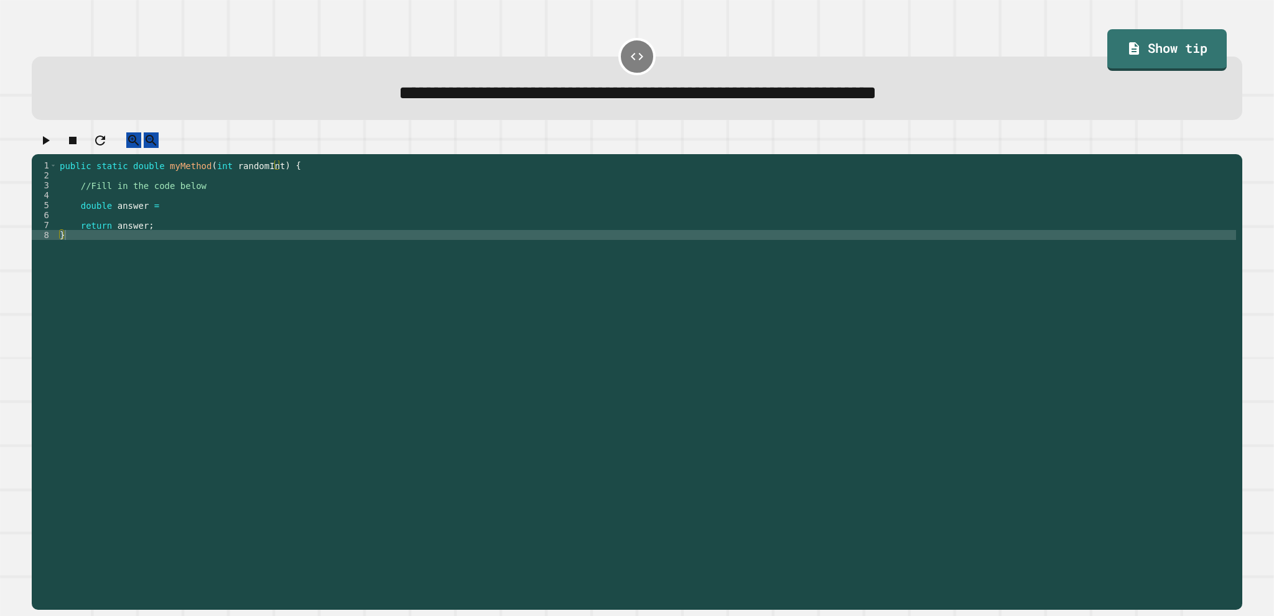
click at [353, 215] on div "public static double myMethod ( int randomInt ) { //Fill in the code below doub…" at bounding box center [646, 369] width 1179 height 418
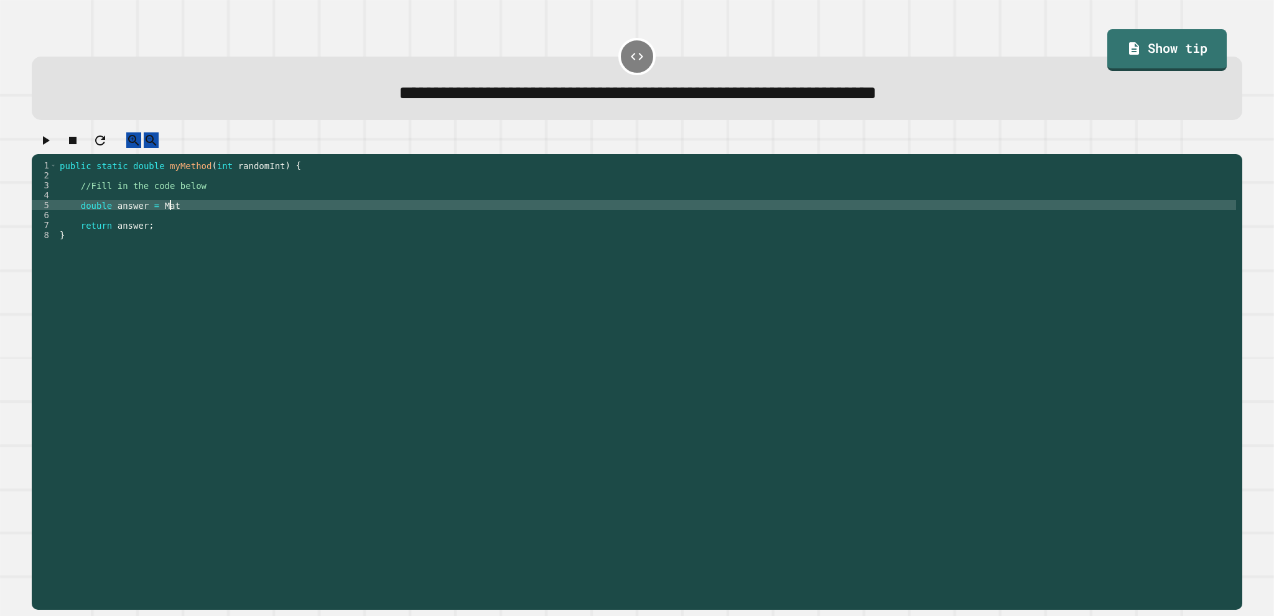
scroll to position [0, 7]
click at [1171, 58] on link "Show tip" at bounding box center [1166, 49] width 121 height 44
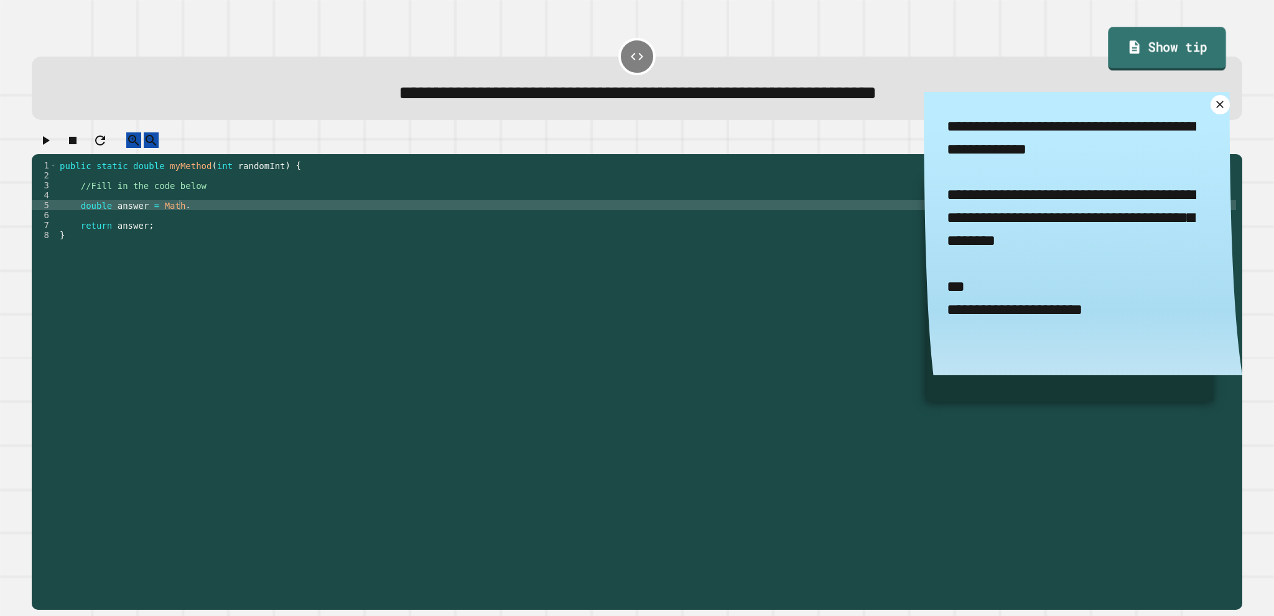
click at [1171, 59] on link "Show tip" at bounding box center [1167, 49] width 118 height 44
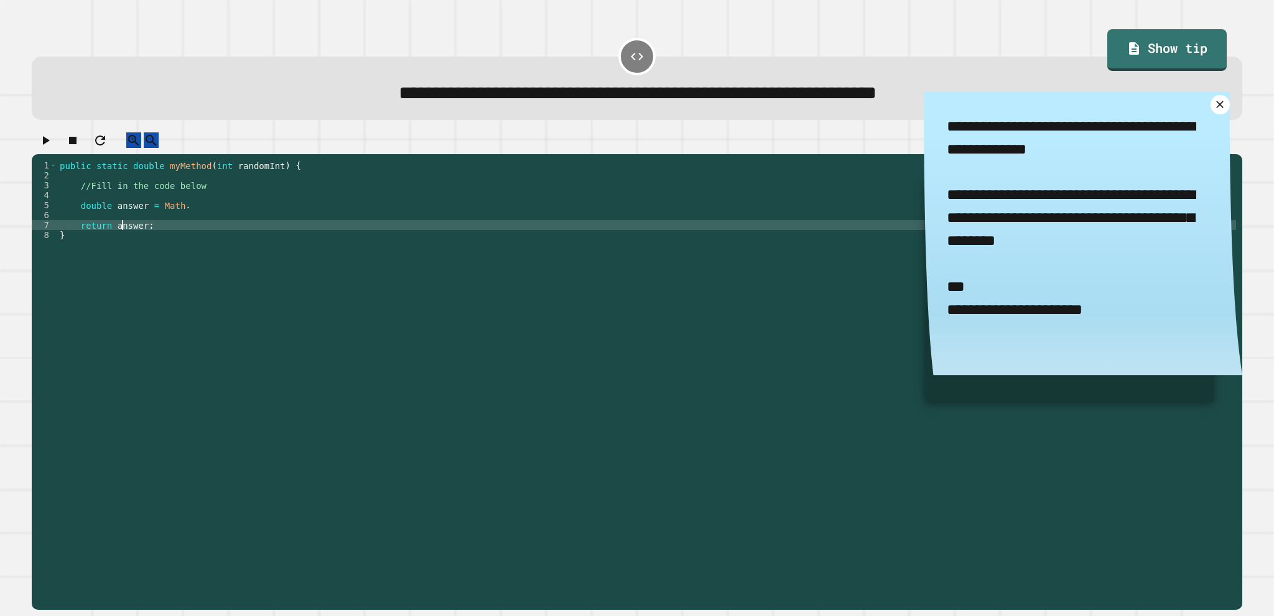
click at [124, 234] on div "public static double myMethod ( int randomInt ) { //Fill in the code below doub…" at bounding box center [646, 369] width 1179 height 418
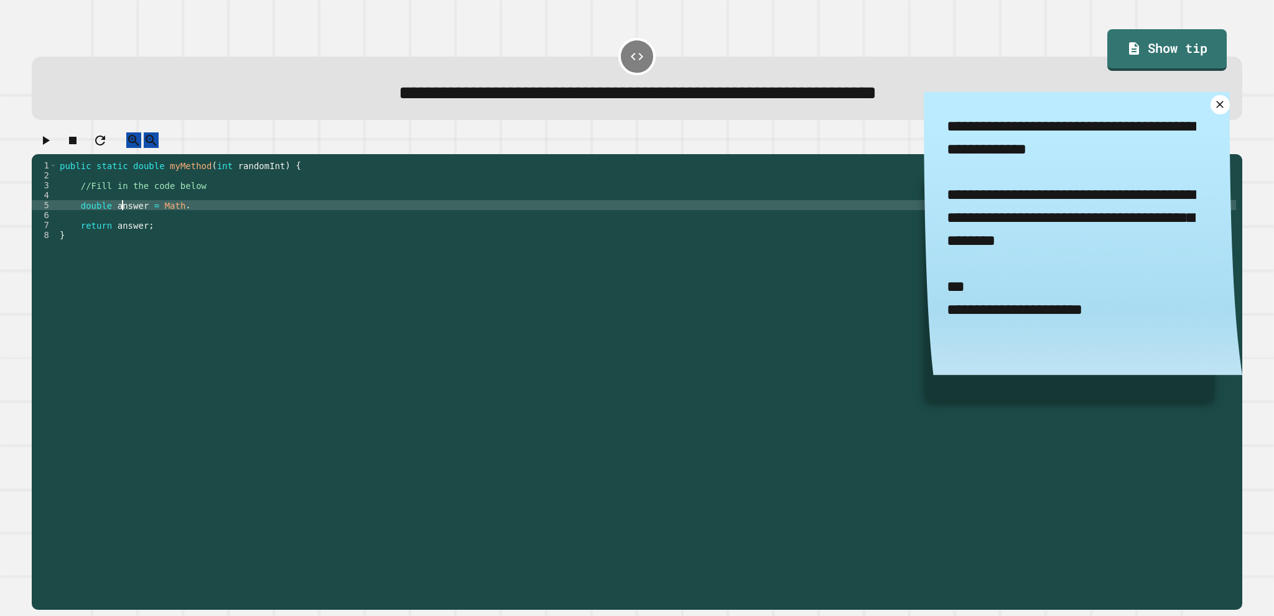
click at [124, 215] on div "public static double myMethod ( int randomInt ) { //Fill in the code below doub…" at bounding box center [646, 369] width 1179 height 418
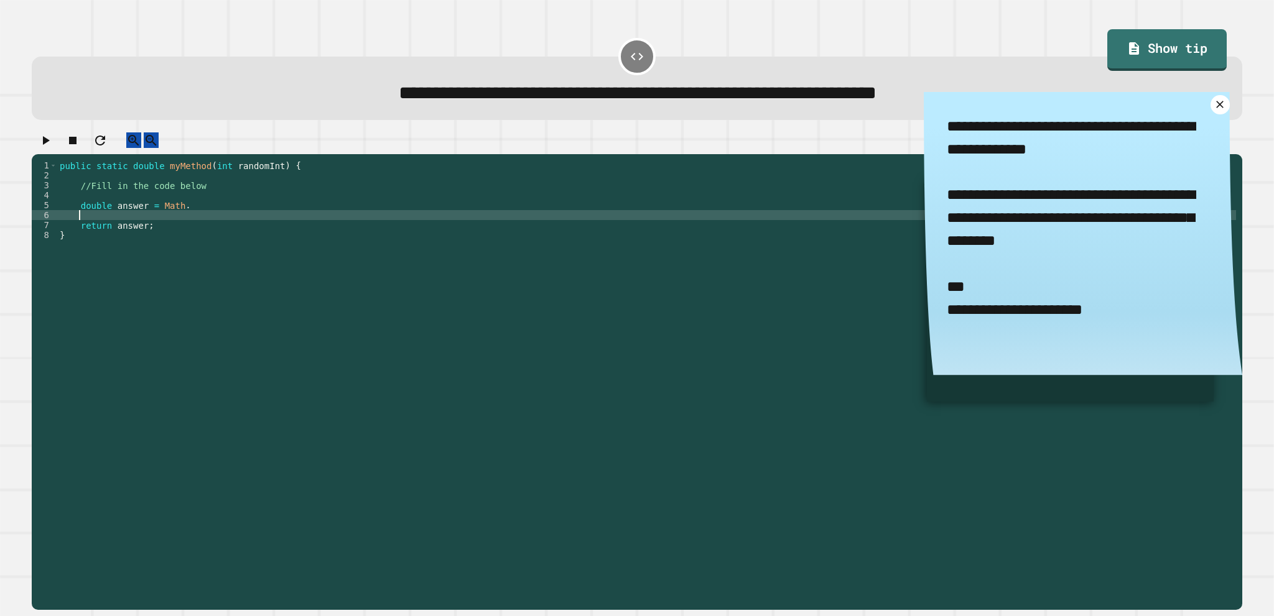
click at [181, 225] on div "public static double myMethod ( int randomInt ) { //Fill in the code below doub…" at bounding box center [646, 369] width 1179 height 418
click at [189, 215] on div "public static double myMethod ( int randomInt ) { //Fill in the code below doub…" at bounding box center [646, 369] width 1179 height 418
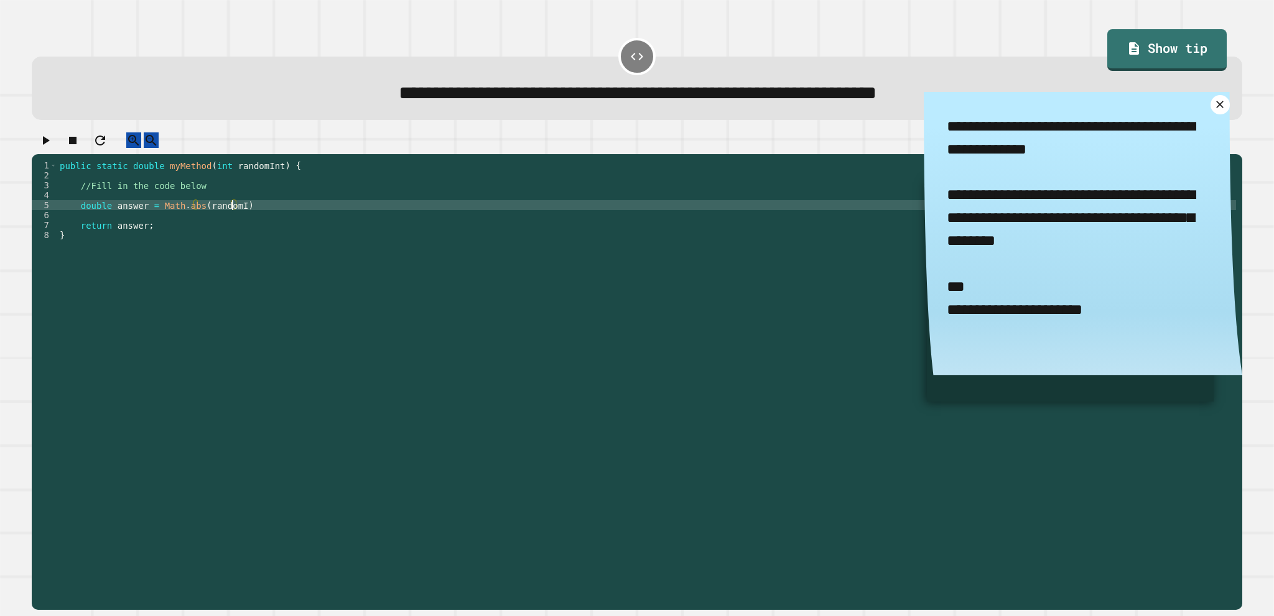
scroll to position [0, 12]
click at [258, 219] on div "public static double myMethod ( int randomInt ) { //Fill in the code below doub…" at bounding box center [646, 369] width 1179 height 418
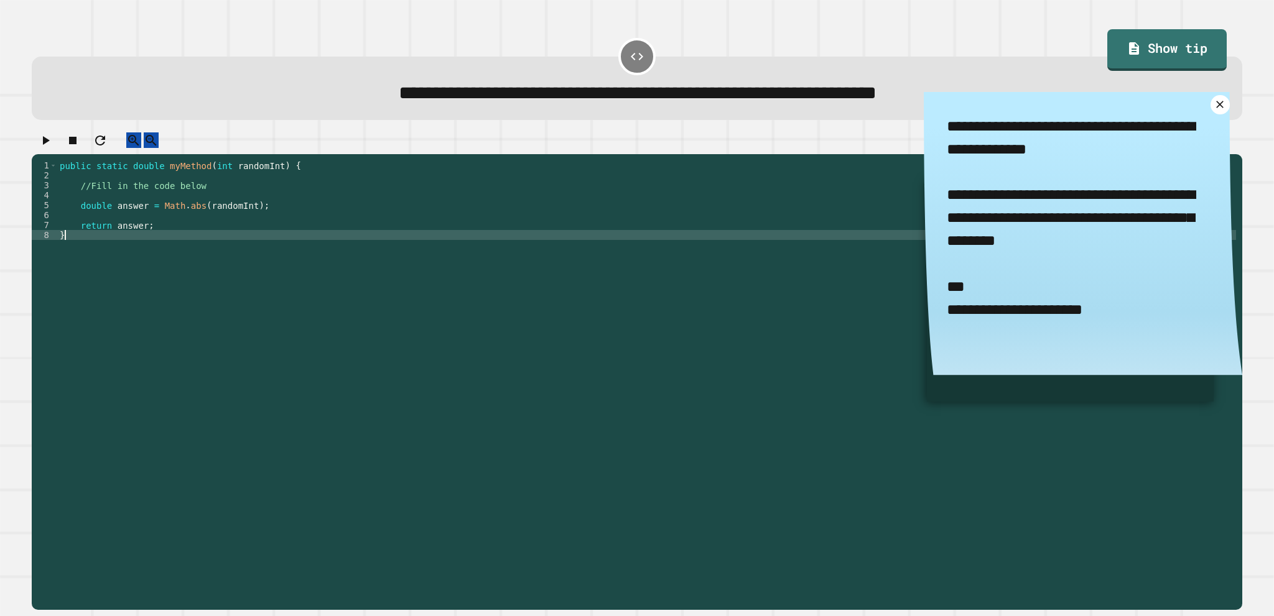
click at [159, 284] on div "public static double myMethod ( int randomInt ) { //Fill in the code below doub…" at bounding box center [646, 369] width 1179 height 418
click at [126, 236] on div "public static double myMethod ( int randomInt ) { //Fill in the code below doub…" at bounding box center [646, 369] width 1179 height 418
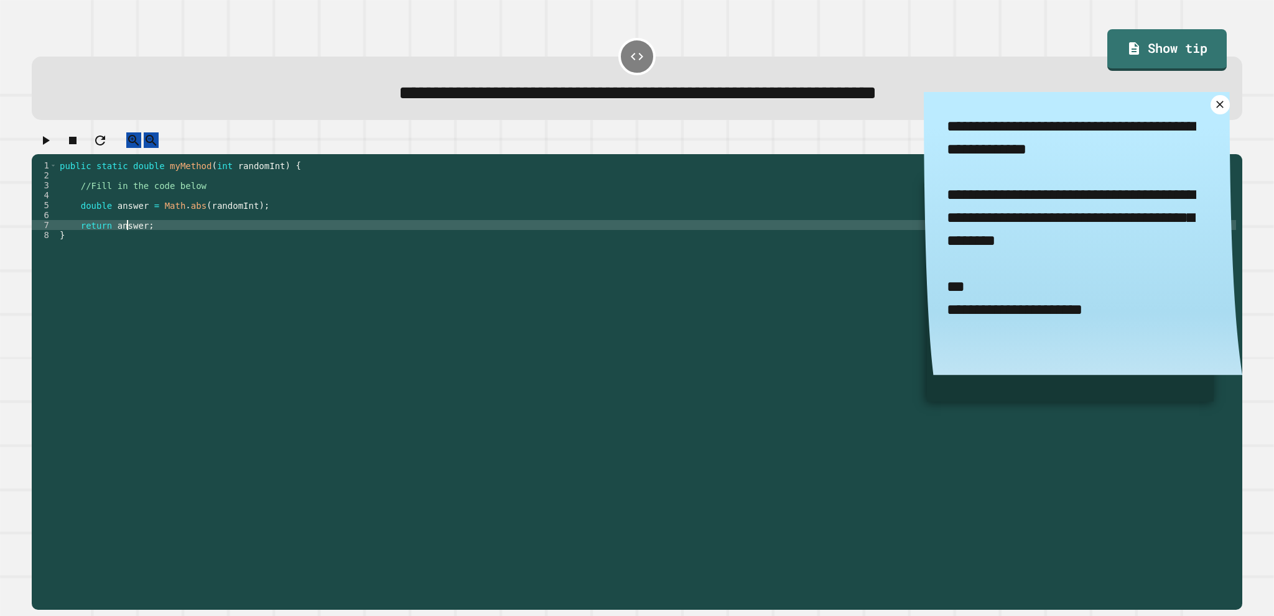
click at [53, 148] on icon "button" at bounding box center [45, 140] width 15 height 15
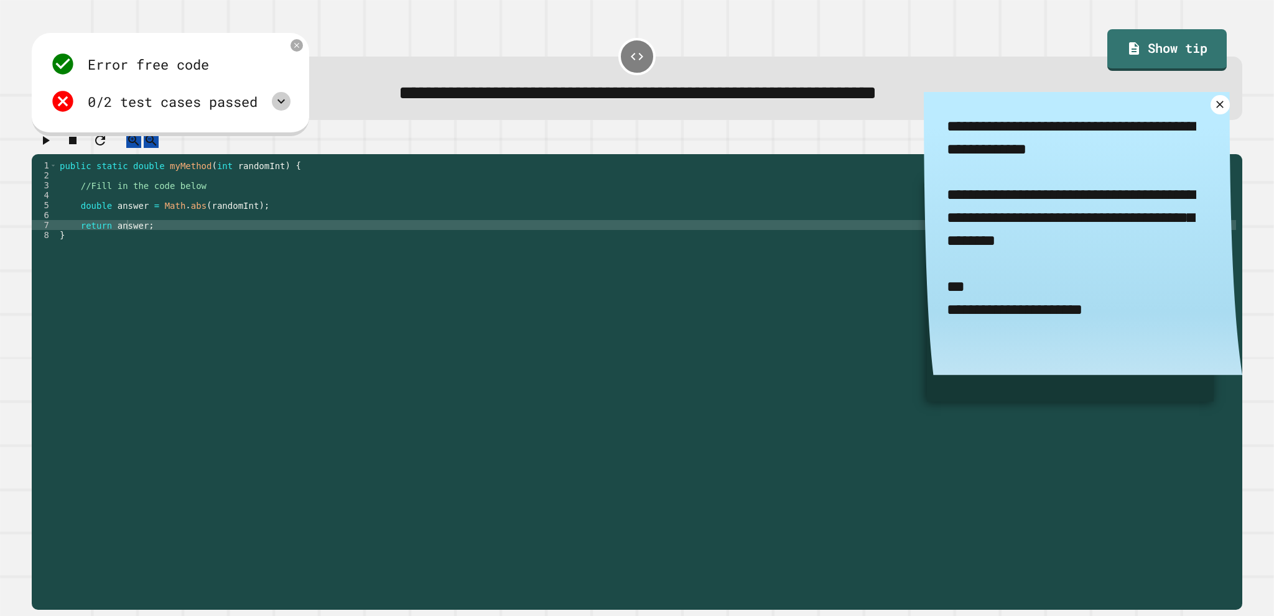
click at [289, 104] on icon at bounding box center [281, 101] width 15 height 15
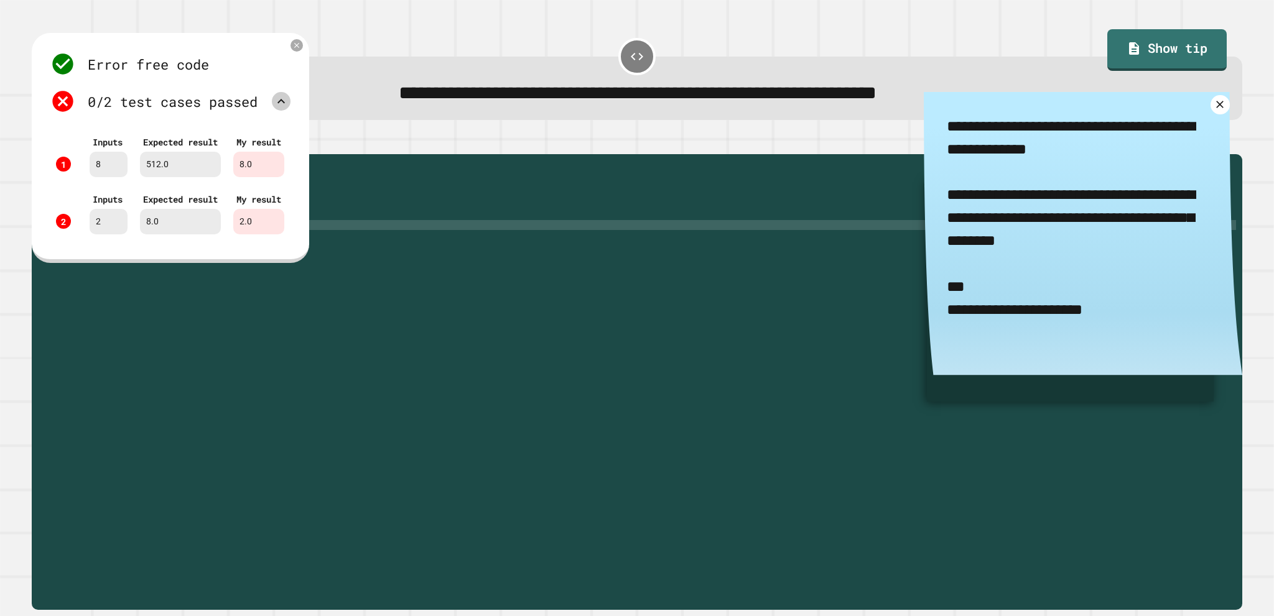
click at [449, 244] on div "public static double myMethod ( int randomInt ) { //Fill in the code below doub…" at bounding box center [646, 369] width 1179 height 418
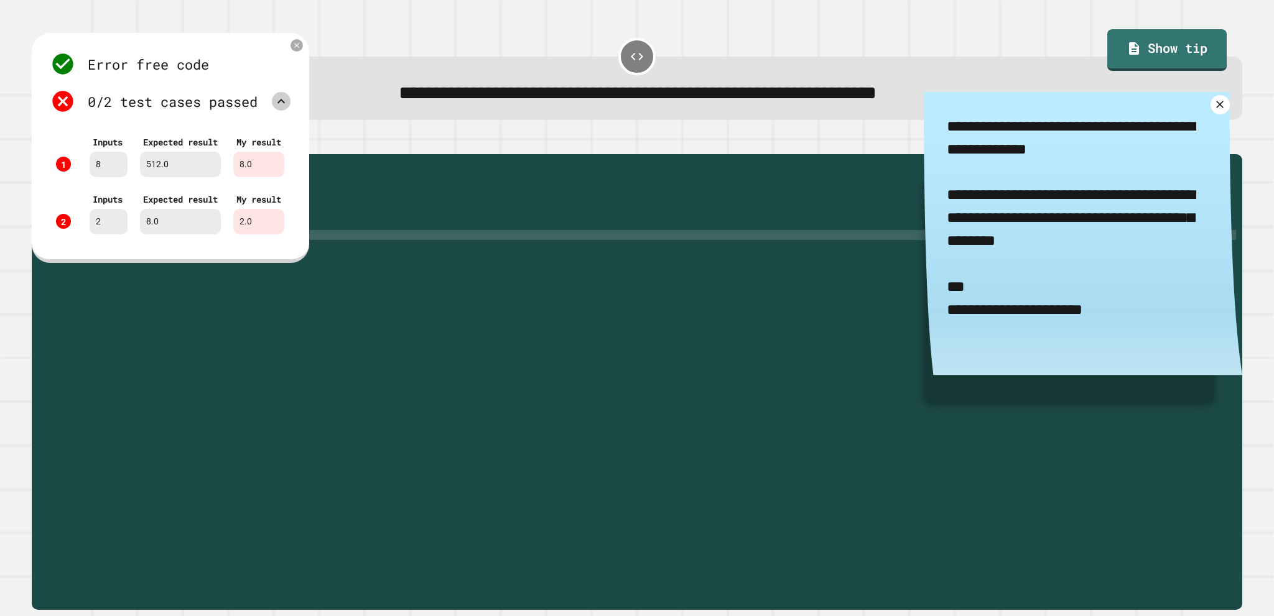
click at [269, 247] on div "1 Inputs 8 Expected result 512.0 My result 8.0 2 Inputs 2 Expected result 8.0 M…" at bounding box center [170, 183] width 253 height 127
click at [309, 43] on div "Error free code 8.0aaljcwvinrhwaclrnqw34rqwhx3xernqwr3ha3xrnh2.0 0/2 test cases…" at bounding box center [170, 148] width 277 height 230
click at [302, 49] on icon at bounding box center [297, 45] width 10 height 10
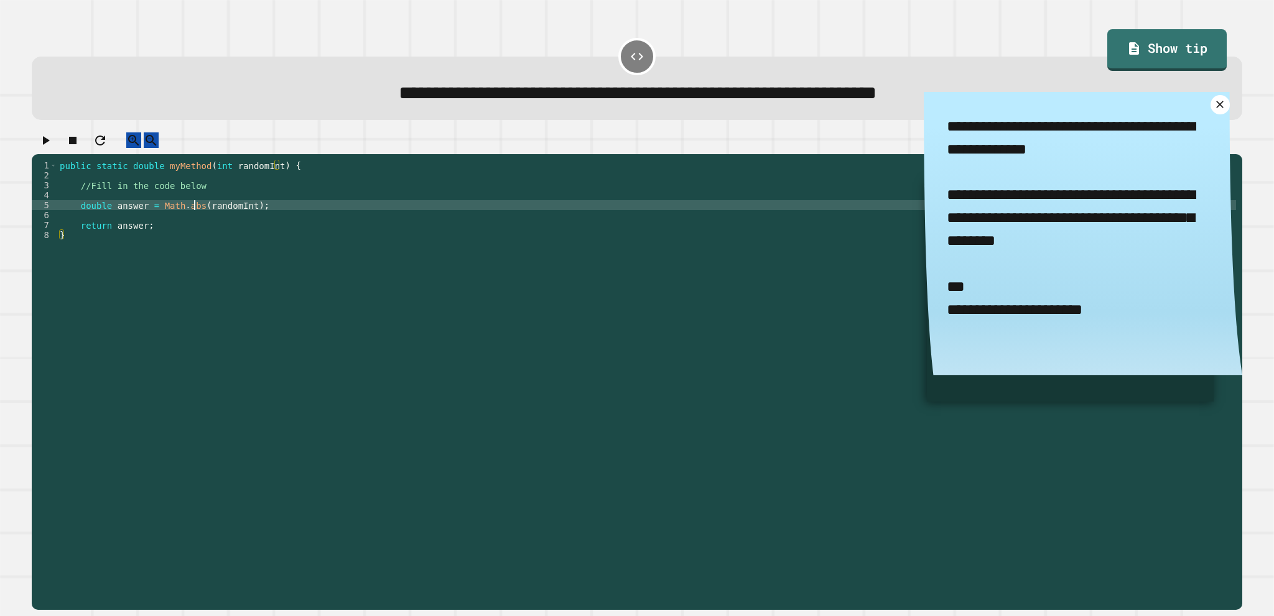
click at [192, 216] on div "public static double myMethod ( int randomInt ) { //Fill in the code below doub…" at bounding box center [646, 369] width 1179 height 418
click at [290, 220] on div "public static double myMethod ( int randomInt ) { //Fill in the code below doub…" at bounding box center [646, 369] width 1179 height 418
click at [53, 141] on icon "button" at bounding box center [45, 140] width 15 height 15
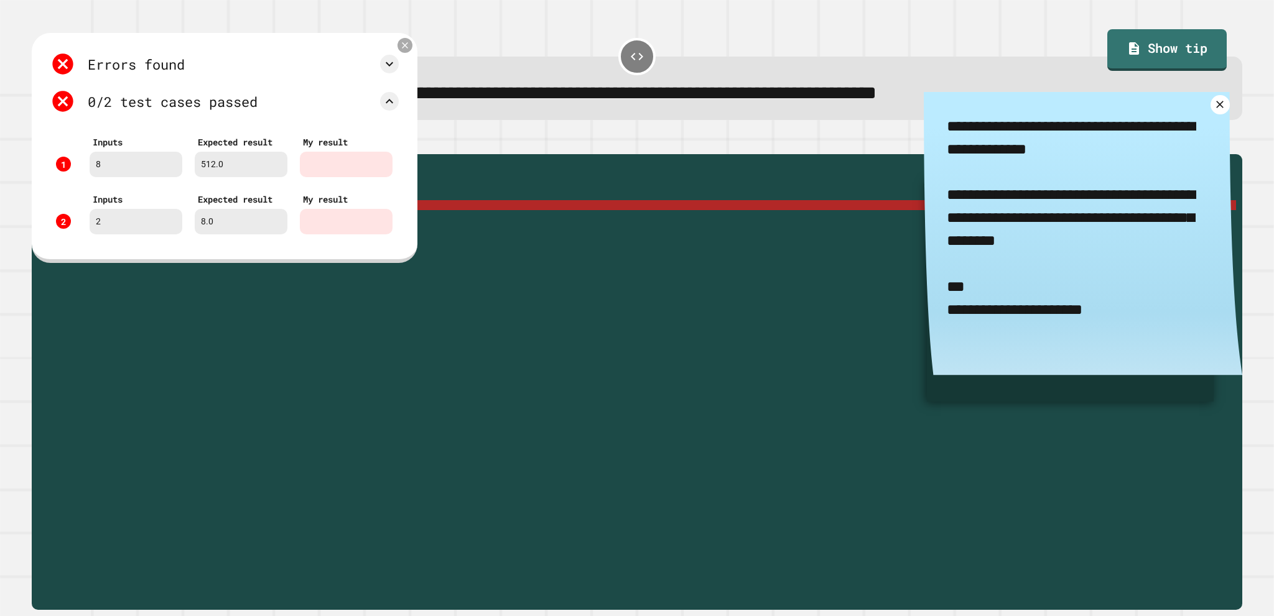
click at [401, 51] on icon at bounding box center [405, 45] width 11 height 11
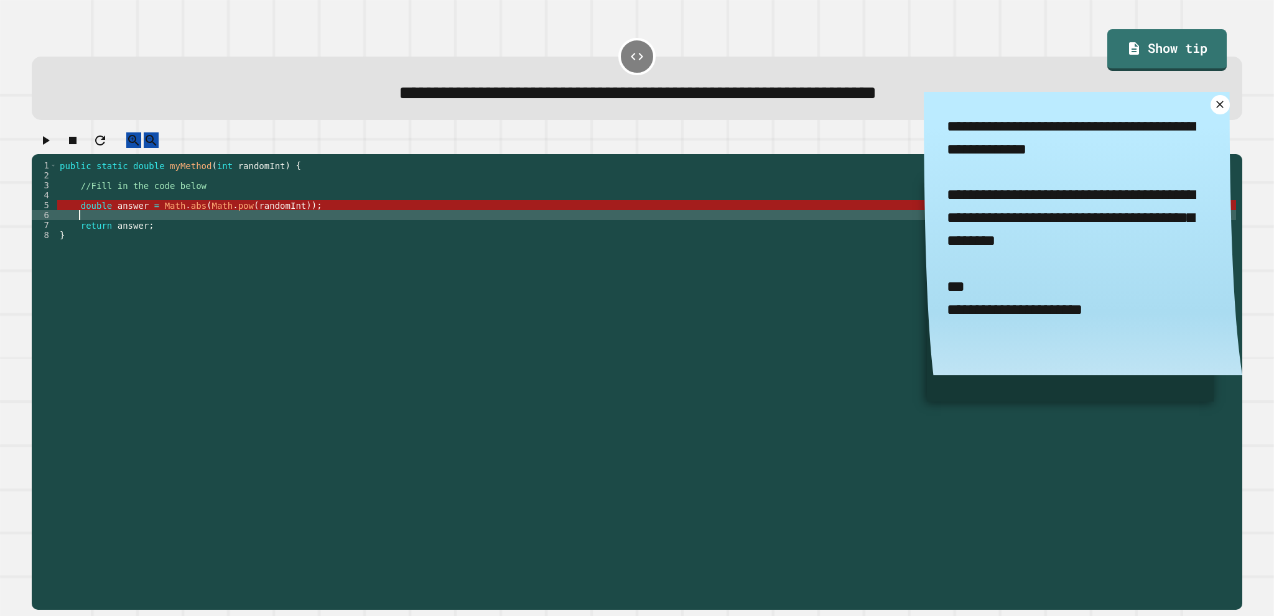
scroll to position [0, 0]
click at [201, 223] on div "public static double myMethod ( int randomInt ) { //Fill in the code below doub…" at bounding box center [646, 369] width 1179 height 418
click at [206, 214] on div "public static double myMethod ( int randomInt ) { //Fill in the code below doub…" at bounding box center [646, 369] width 1179 height 418
click at [294, 213] on div "public static double myMethod ( int randomInt ) { //Fill in the code below doub…" at bounding box center [646, 369] width 1179 height 418
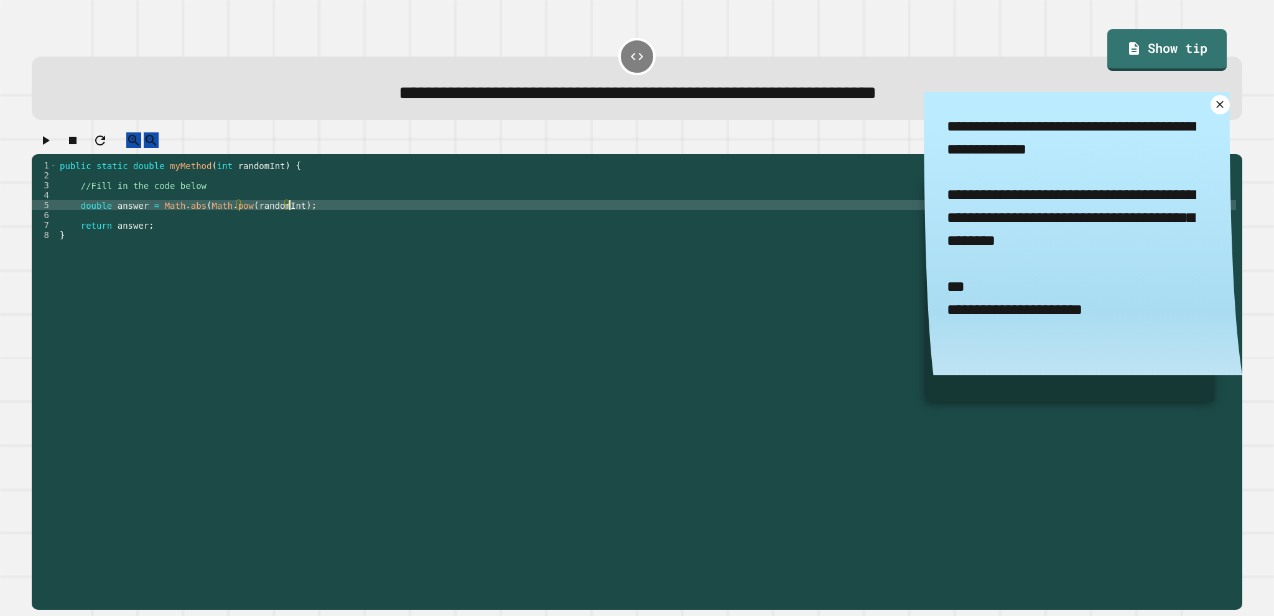
click at [234, 218] on div "public static double myMethod ( int randomInt ) { //Fill in the code below doub…" at bounding box center [646, 369] width 1179 height 418
click at [197, 216] on div "public static double myMethod ( int randomInt ) { //Fill in the code below doub…" at bounding box center [646, 369] width 1179 height 418
click at [200, 218] on div "public static double myMethod ( int randomInt ) { //Fill in the code below doub…" at bounding box center [646, 369] width 1179 height 418
click at [200, 218] on div "public static double myMethod ( int randomInt ) { //Fill in the code below doub…" at bounding box center [646, 359] width 1179 height 398
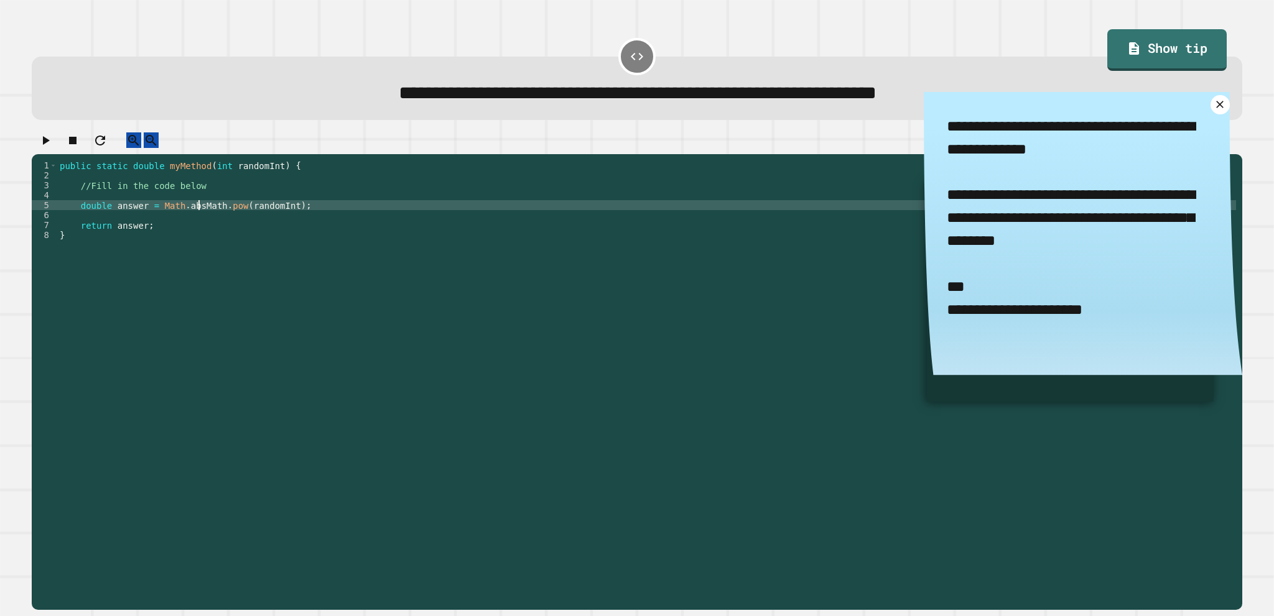
click at [213, 220] on div "public static double myMethod ( int randomInt ) { //Fill in the code below doub…" at bounding box center [646, 369] width 1179 height 418
drag, startPoint x: 193, startPoint y: 215, endPoint x: 156, endPoint y: 220, distance: 37.0
click at [156, 220] on div "public static double myMethod ( int randomInt ) { //Fill in the code below doub…" at bounding box center [646, 369] width 1179 height 418
click at [53, 144] on icon "button" at bounding box center [45, 140] width 15 height 15
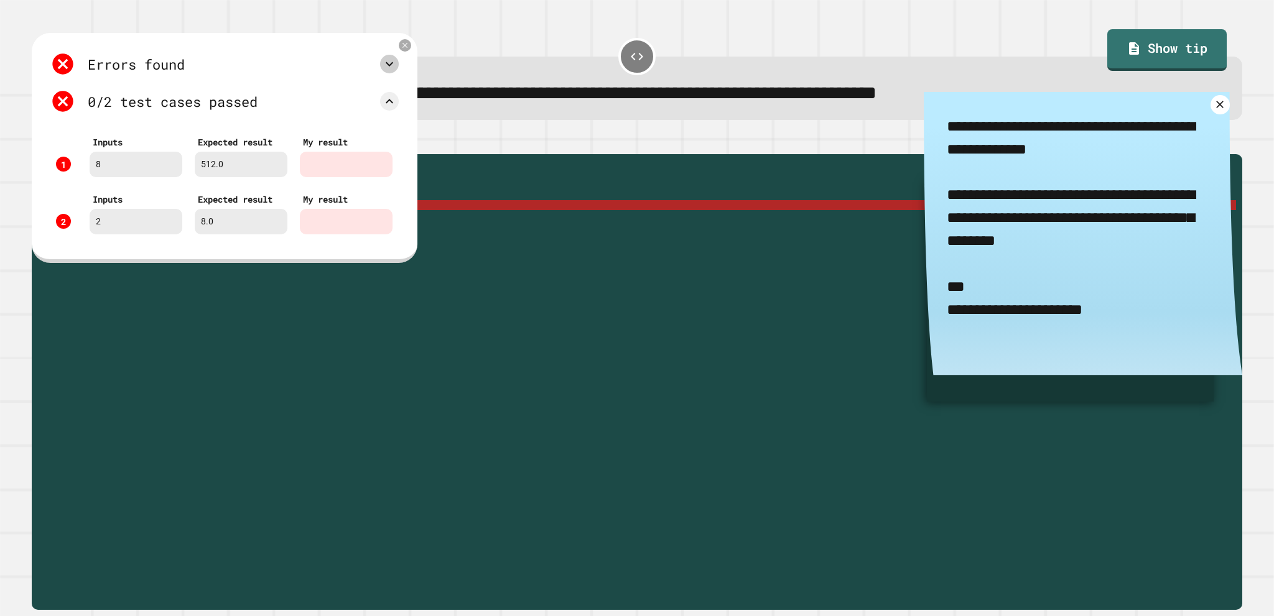
click at [388, 68] on icon at bounding box center [389, 64] width 15 height 15
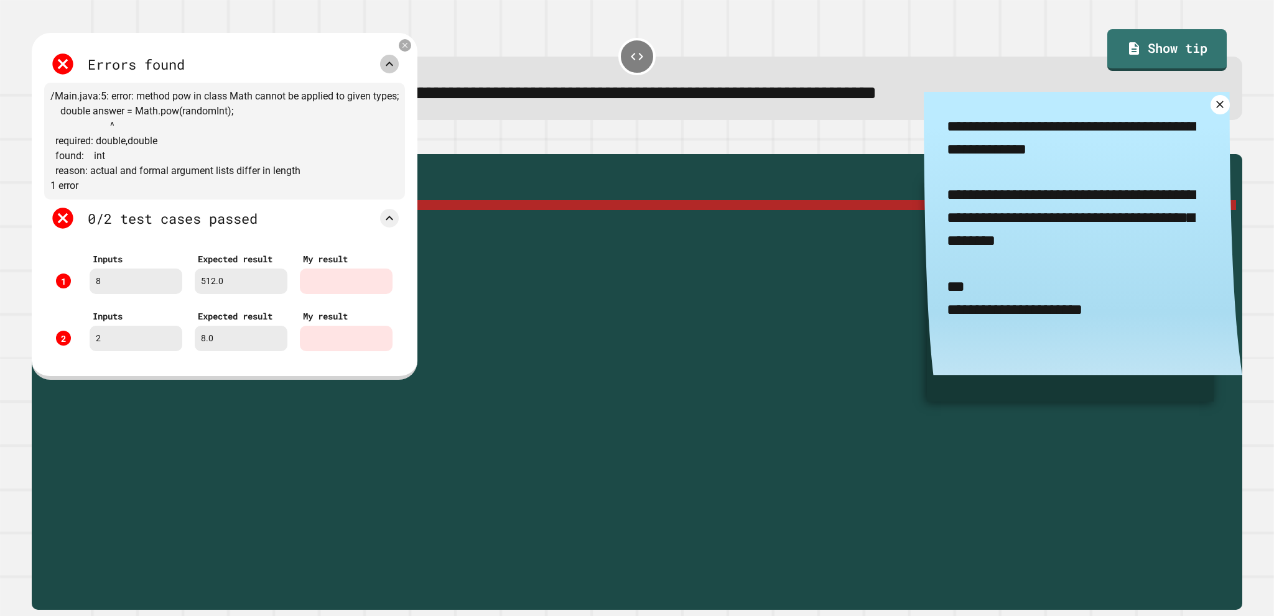
click at [388, 68] on icon at bounding box center [389, 64] width 15 height 15
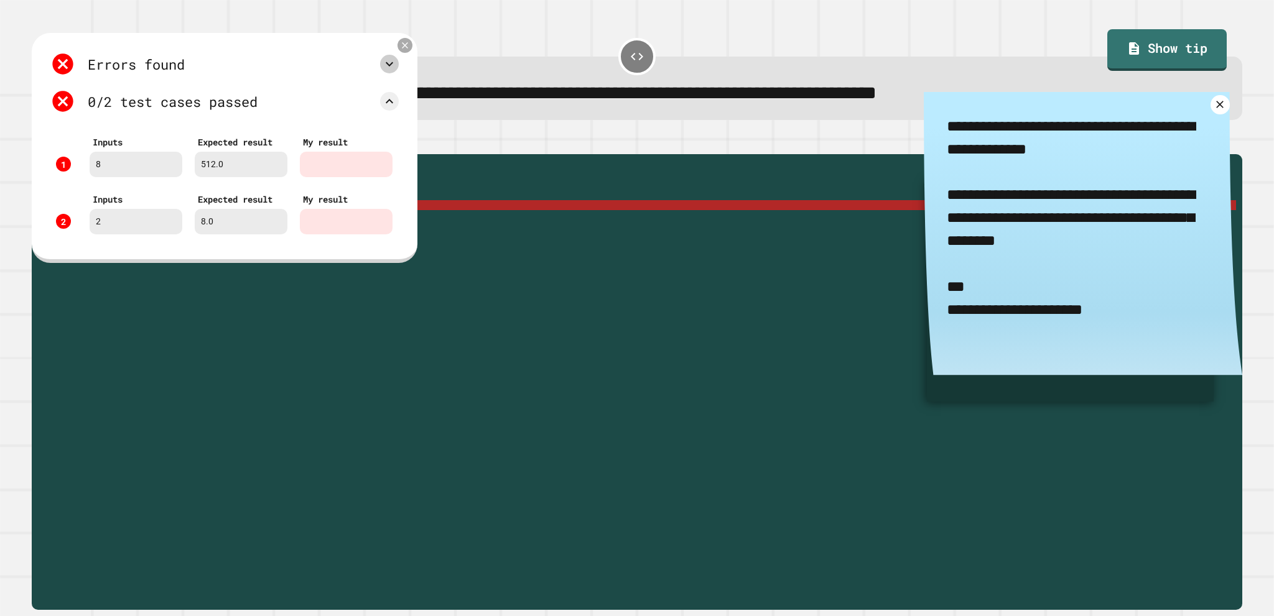
click at [406, 46] on icon at bounding box center [405, 45] width 11 height 11
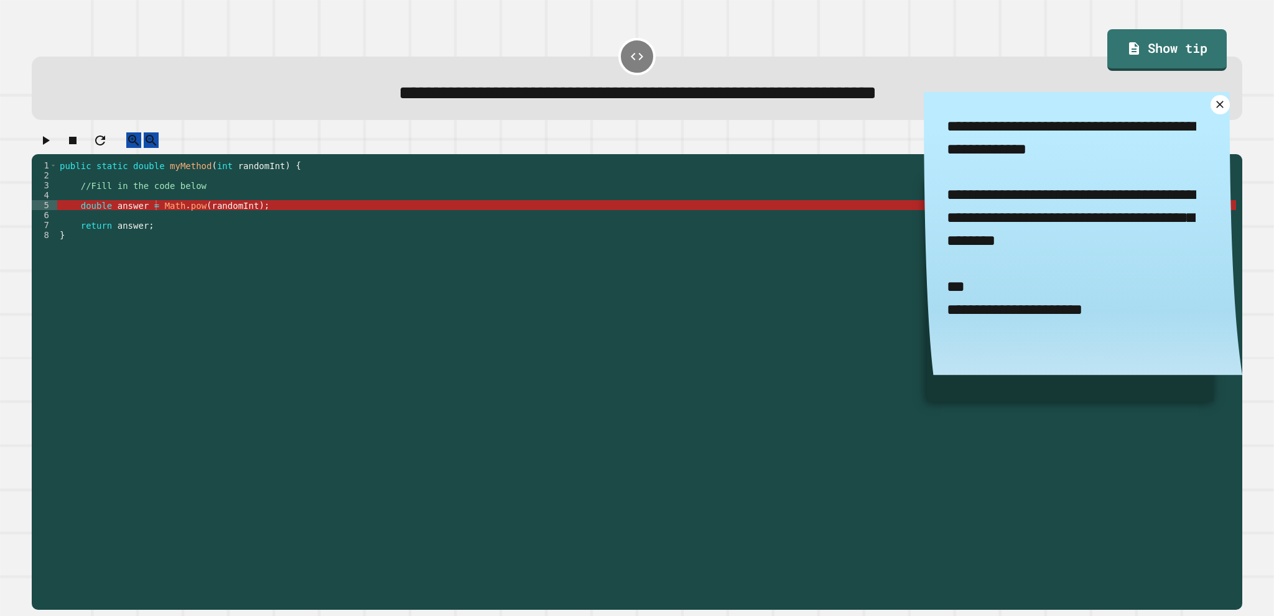
click at [0, 304] on div "**********" at bounding box center [637, 308] width 1274 height 616
click at [151, 226] on div "public static double myMethod ( int randomInt ) { //Fill in the code below doub…" at bounding box center [646, 369] width 1179 height 418
click at [179, 215] on div "public static double myMethod ( int randomInt ) { //Fill in the code below doub…" at bounding box center [646, 369] width 1179 height 418
click at [224, 216] on div "public static double myMethod ( int randomInt ) { //Fill in the code below doub…" at bounding box center [646, 369] width 1179 height 418
click at [190, 220] on div "public static double myMethod ( int randomInt ) { //Fill in the code below doub…" at bounding box center [646, 369] width 1179 height 418
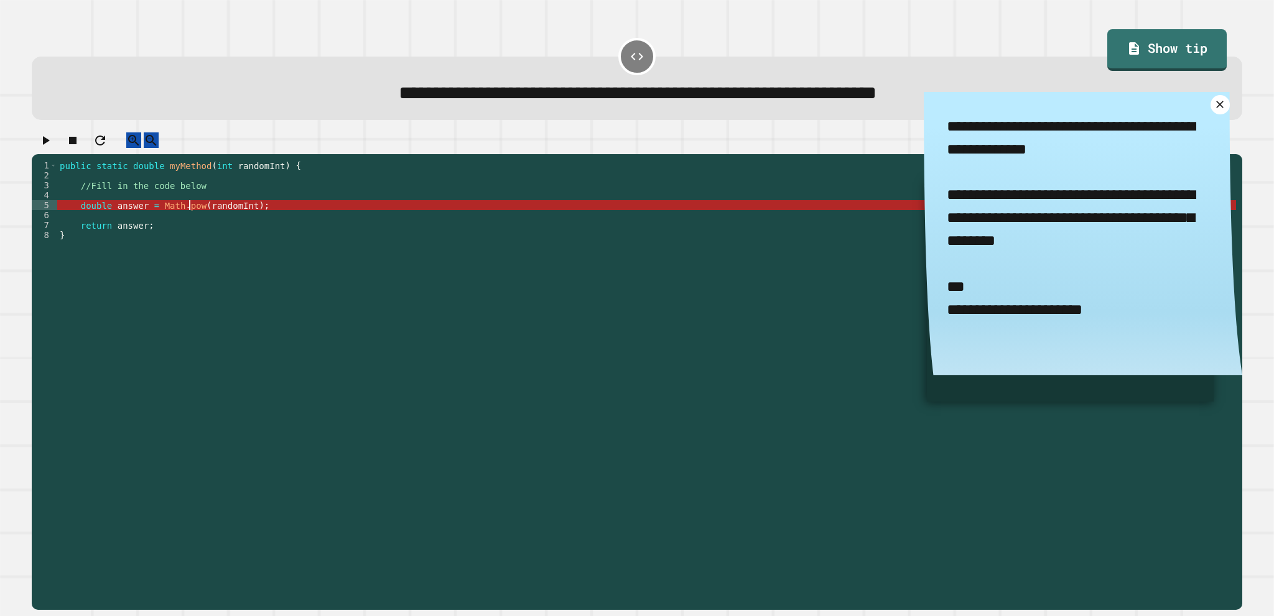
click at [190, 220] on div "public static double myMethod ( int randomInt ) { //Fill in the code below doub…" at bounding box center [646, 369] width 1179 height 418
click at [190, 220] on div "public static double myMethod ( int randomInt ) { //Fill in the code below doub…" at bounding box center [646, 359] width 1179 height 398
click at [216, 220] on div "public static double myMethod ( int randomInt ) { //Fill in the code below doub…" at bounding box center [646, 369] width 1179 height 418
click at [241, 220] on div "public static double myMethod ( int randomInt ) { //Fill in the code below doub…" at bounding box center [646, 369] width 1179 height 418
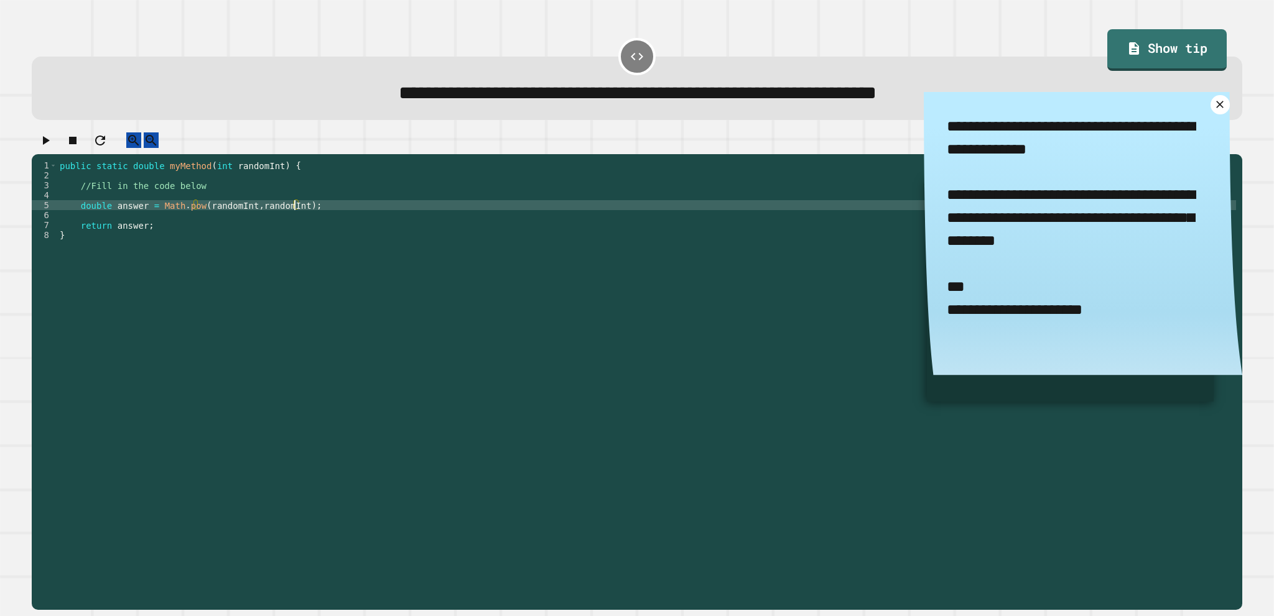
scroll to position [0, 16]
type textarea "**********"
click at [48, 145] on icon "button" at bounding box center [46, 140] width 7 height 9
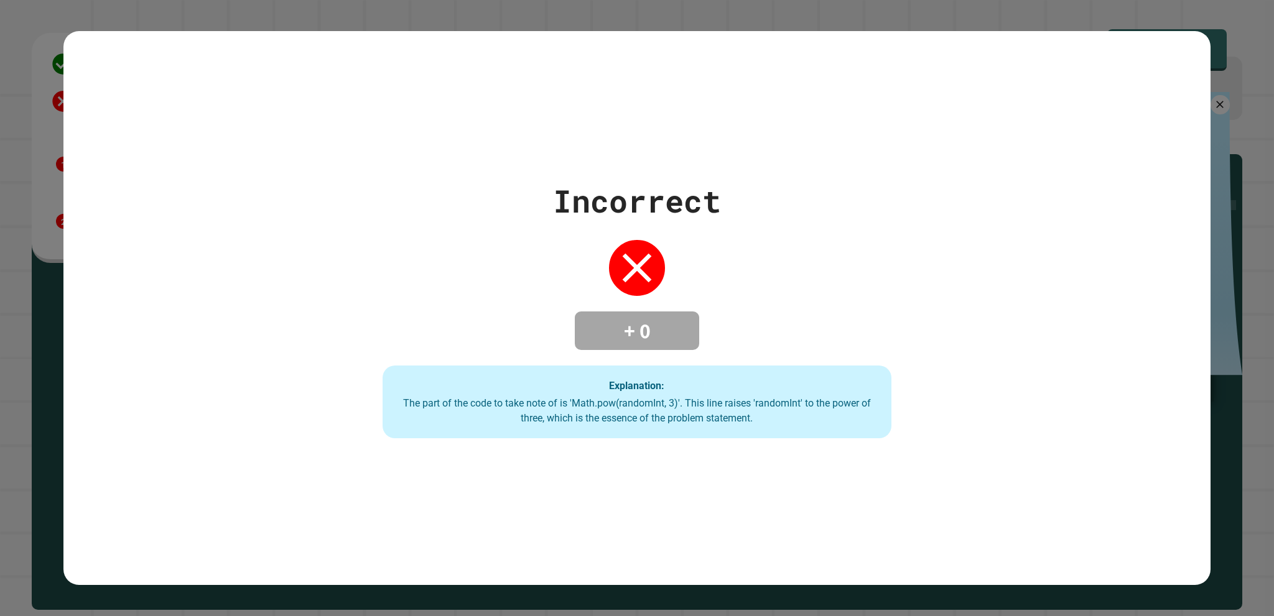
click at [568, 252] on div "Incorrect + 0 Explanation: The part of the code to take note of is 'Math.pow(ra…" at bounding box center [637, 308] width 727 height 261
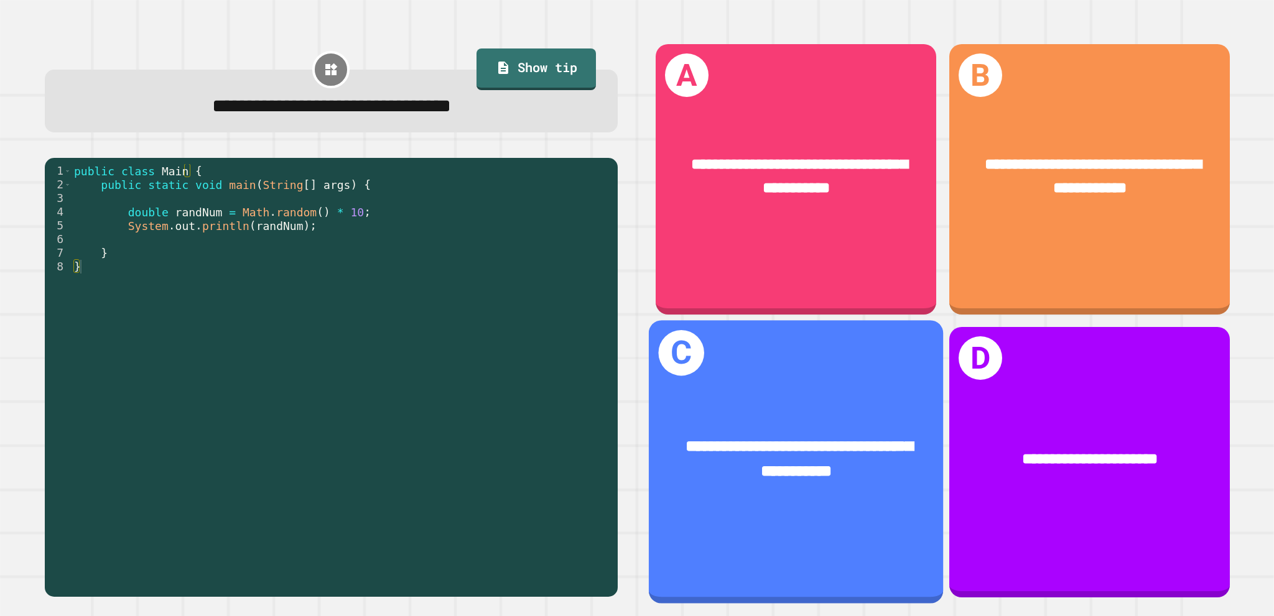
click at [893, 402] on div "**********" at bounding box center [796, 458] width 294 height 113
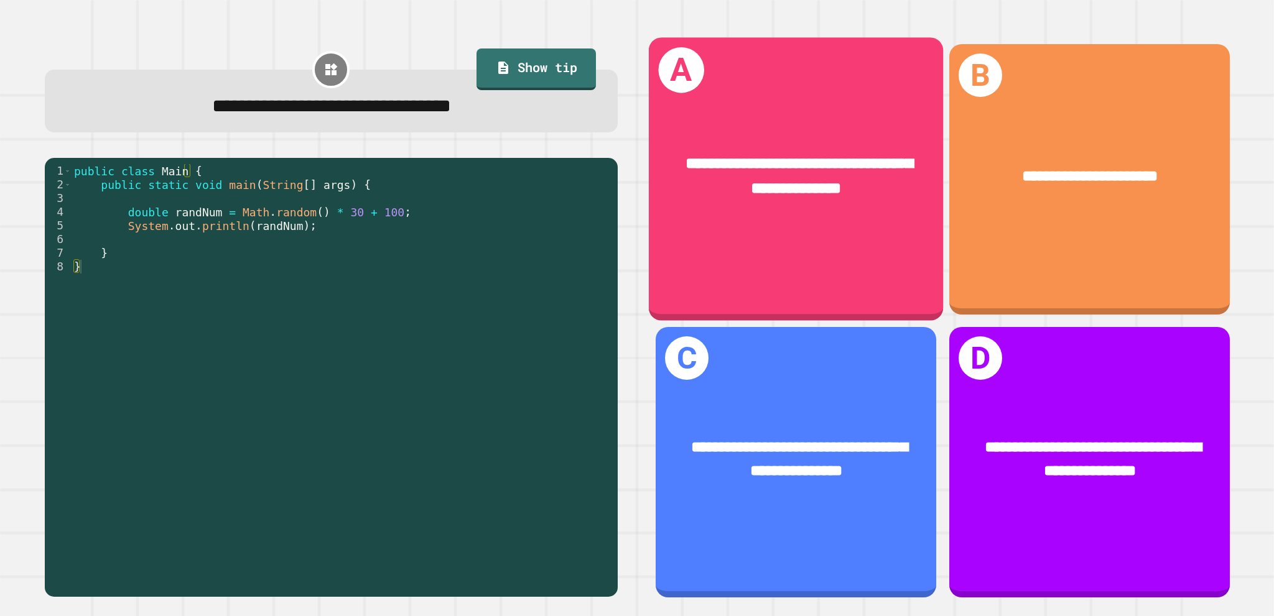
click at [697, 257] on div "**********" at bounding box center [796, 180] width 294 height 284
